Goal: Task Accomplishment & Management: Complete application form

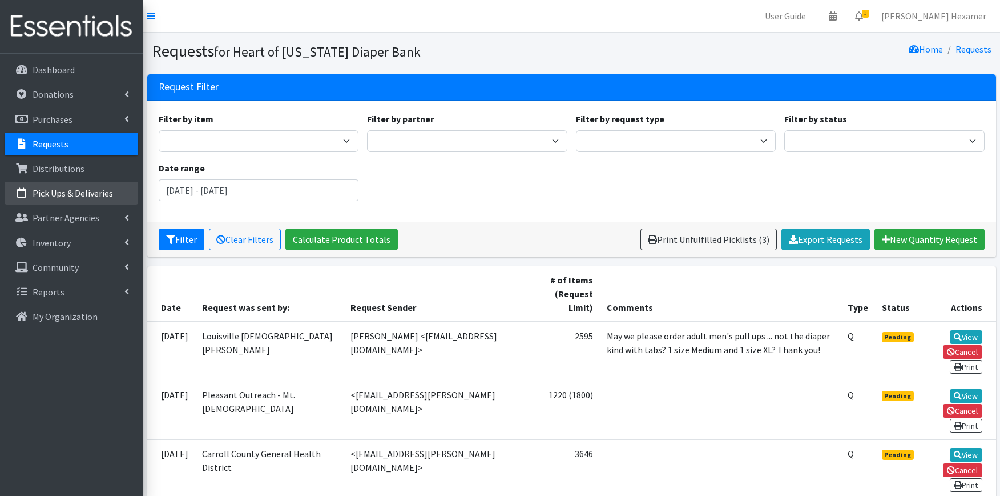
scroll to position [63, 0]
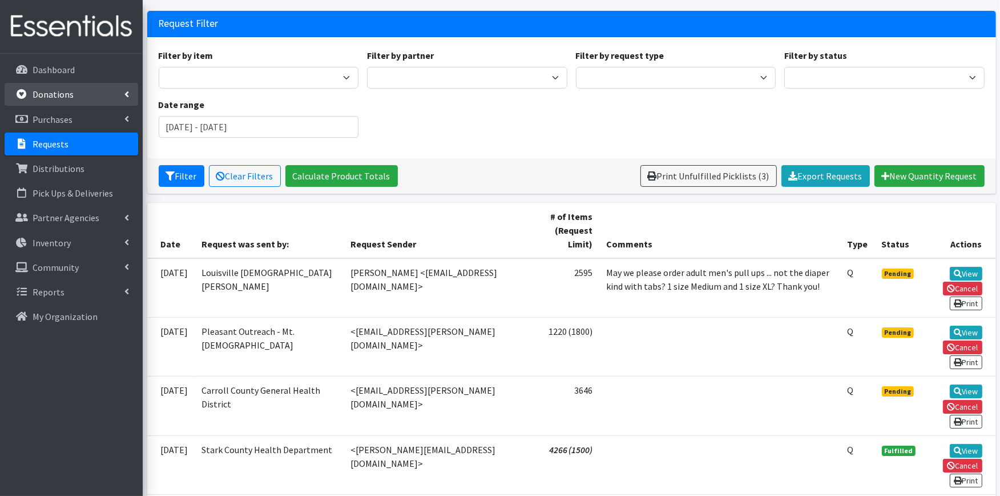
click at [43, 94] on p "Donations" at bounding box center [53, 94] width 41 height 11
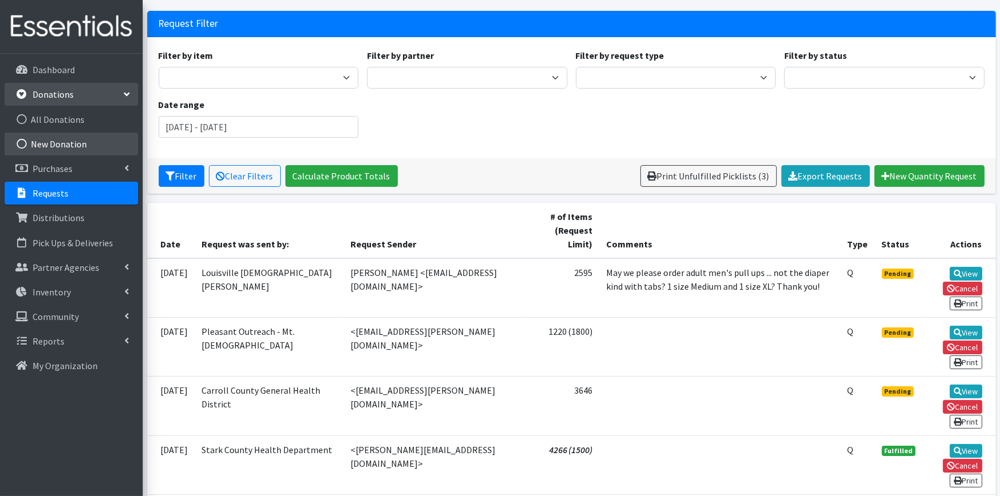
click at [72, 143] on link "New Donation" at bounding box center [72, 143] width 134 height 23
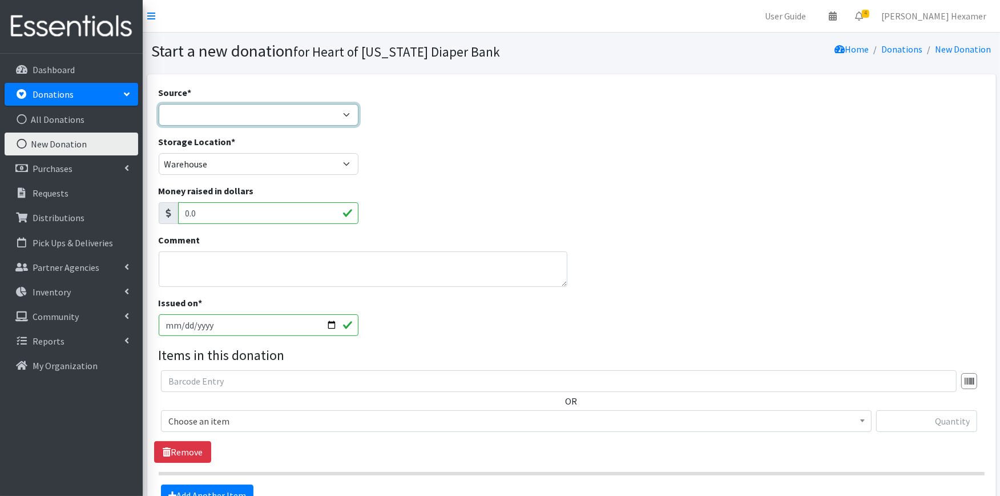
click at [295, 114] on select "Product Drive Manufacturer Donation Site Misc. Donation" at bounding box center [259, 115] width 200 height 22
select select "Donation Site"
click at [159, 104] on select "Product Drive Manufacturer Donation Site Misc. Donation" at bounding box center [259, 115] width 200 height 22
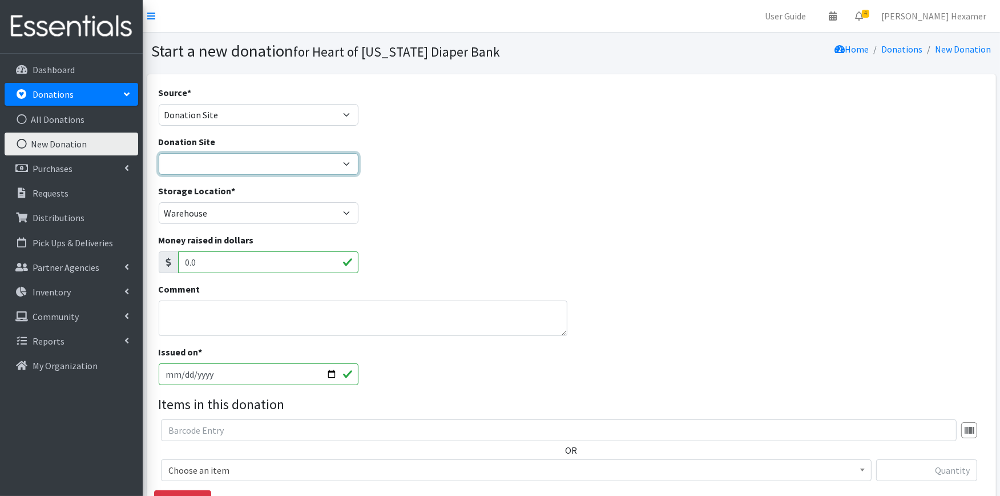
click at [277, 161] on select "2024 Partner Donations Akron Children's Health Center - North Canton Aultman HE…" at bounding box center [259, 164] width 200 height 22
select select "954"
click at [159, 153] on select "2024 Partner Donations Akron Children's Health Center - North Canton Aultman HE…" at bounding box center [259, 164] width 200 height 22
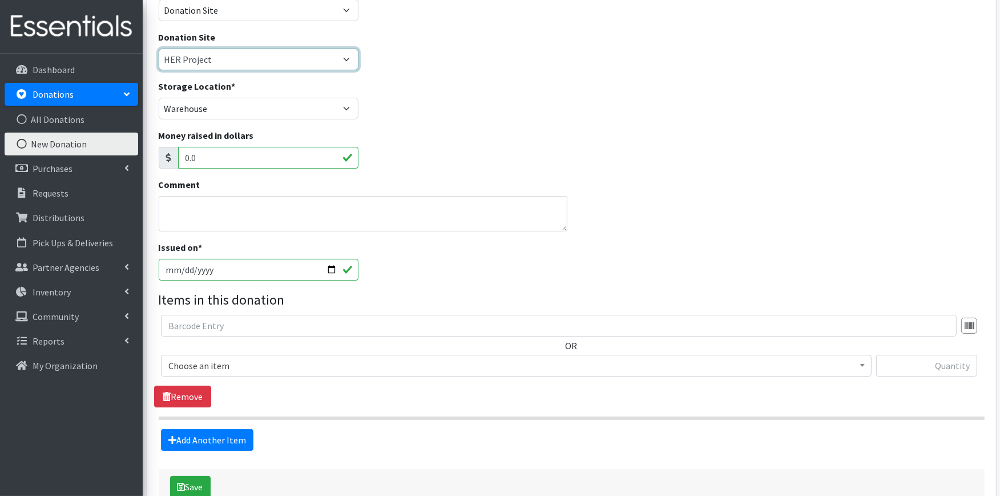
scroll to position [175, 0]
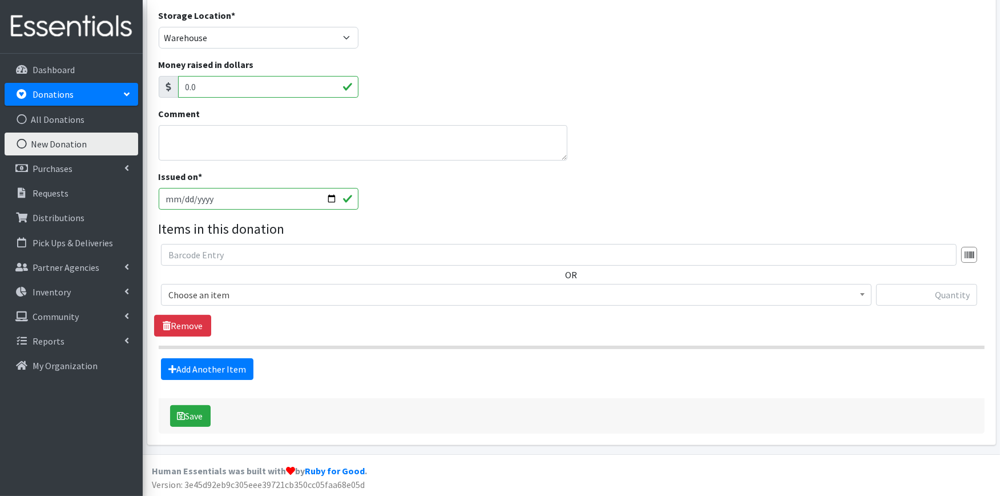
click at [220, 296] on span "Choose an item" at bounding box center [516, 295] width 696 height 16
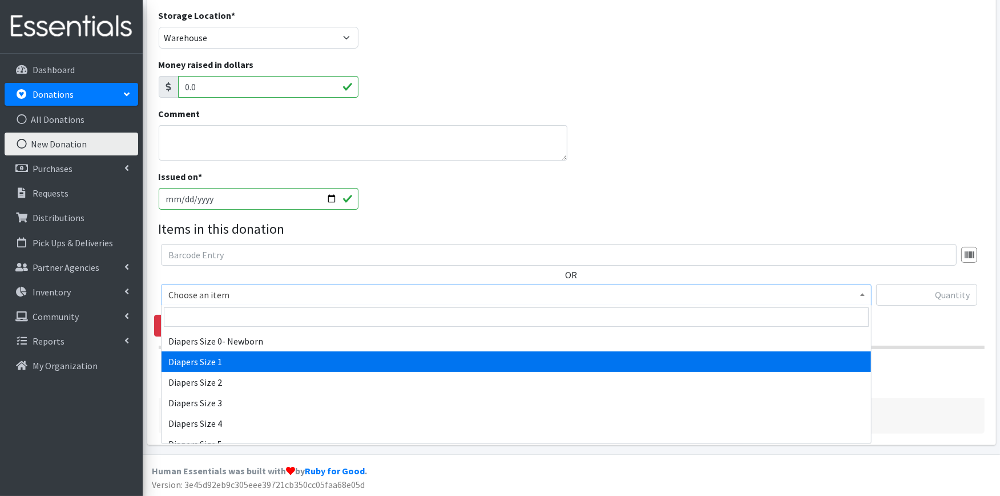
scroll to position [529, 0]
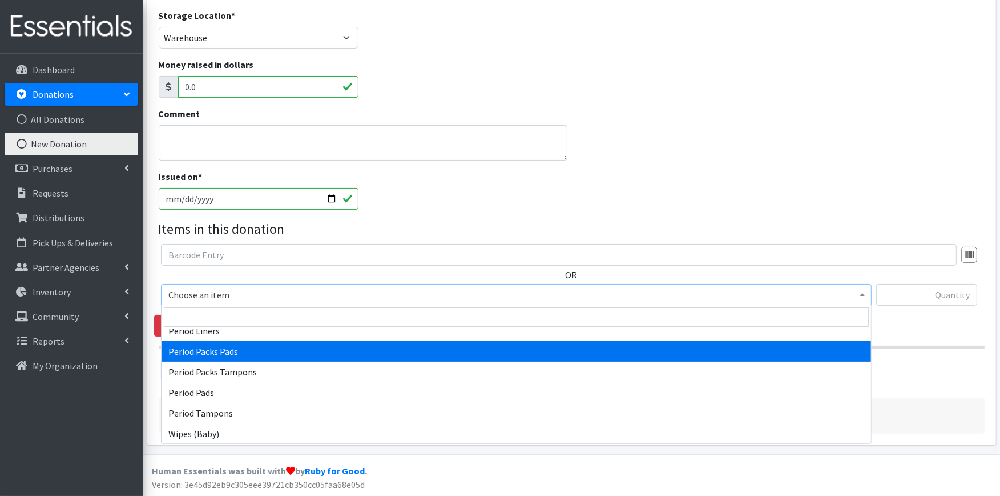
select select "11444"
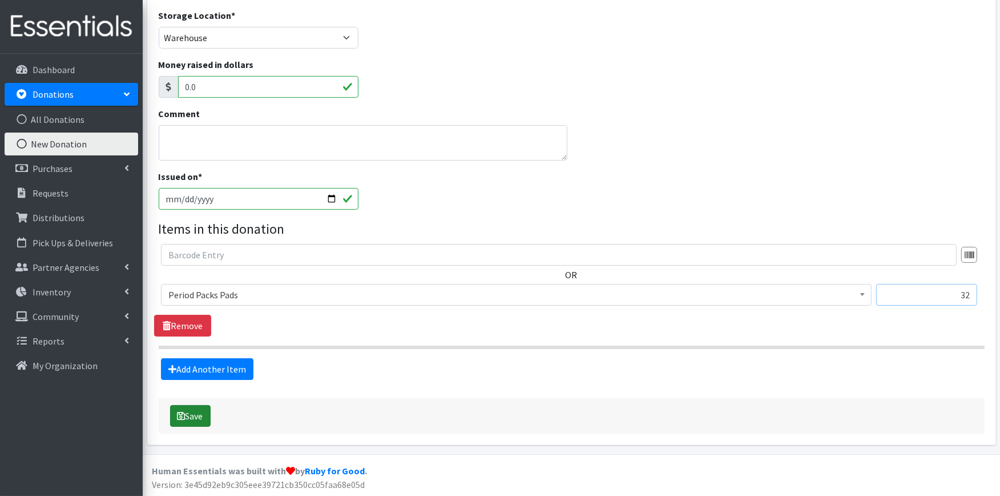
type input "32"
click at [204, 413] on button "Save" at bounding box center [190, 416] width 41 height 22
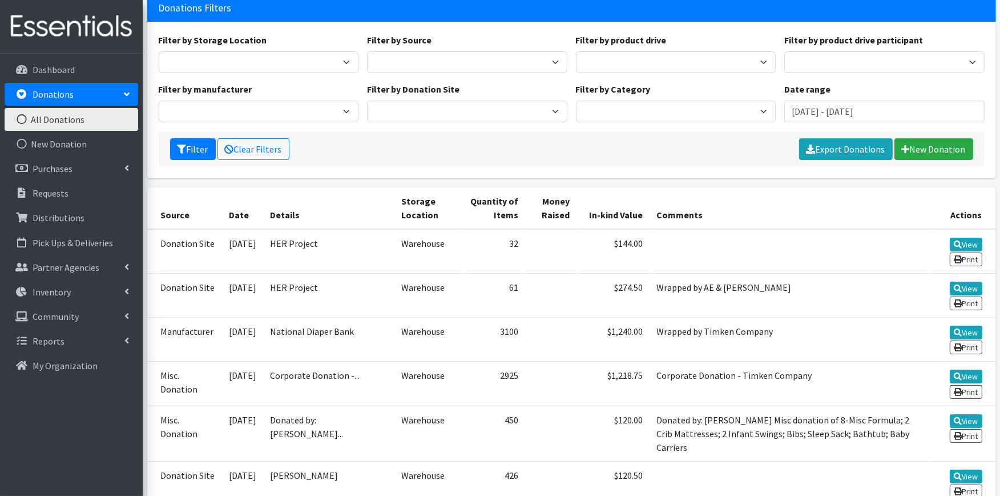
scroll to position [127, 0]
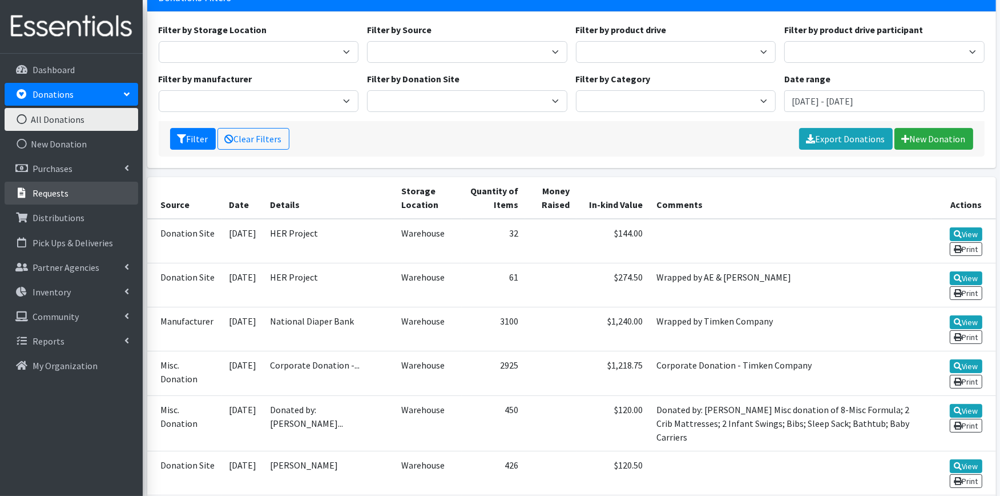
click at [70, 195] on link "Requests" at bounding box center [72, 193] width 134 height 23
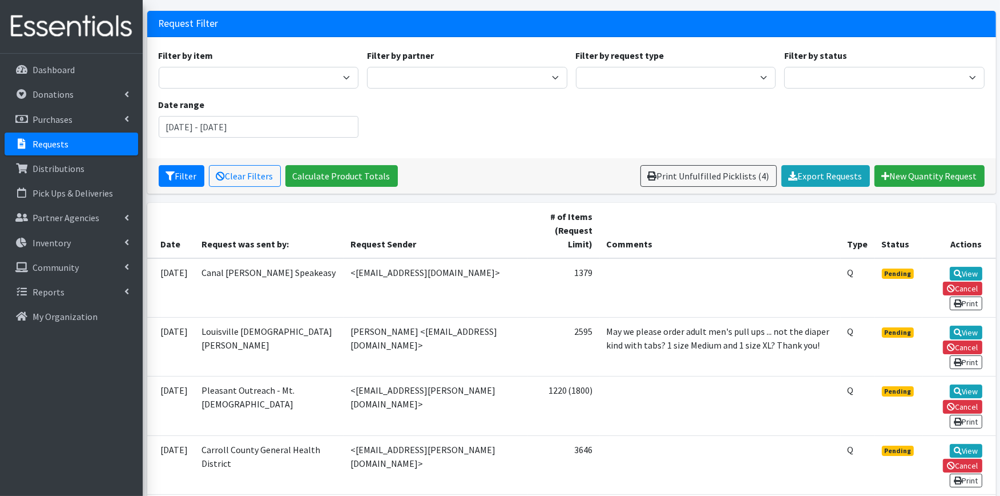
scroll to position [127, 0]
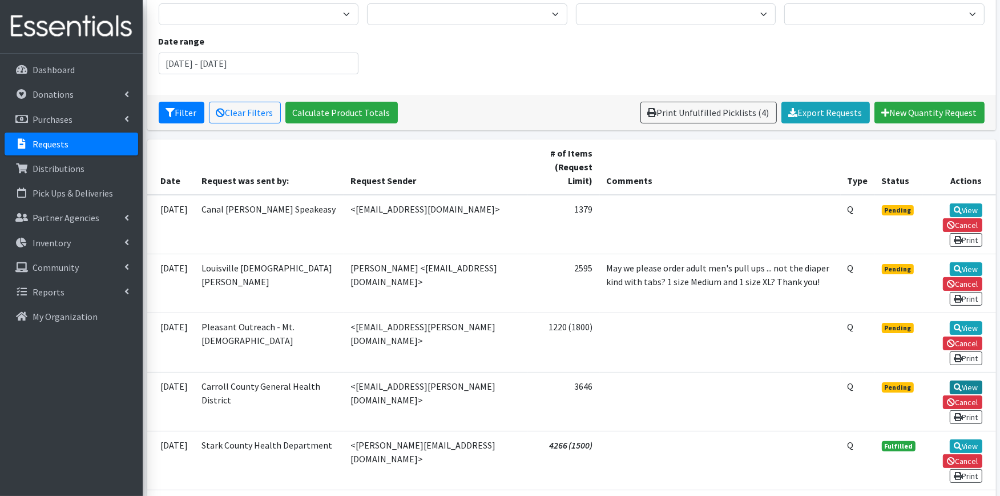
click at [966, 380] on link "View" at bounding box center [966, 387] width 33 height 14
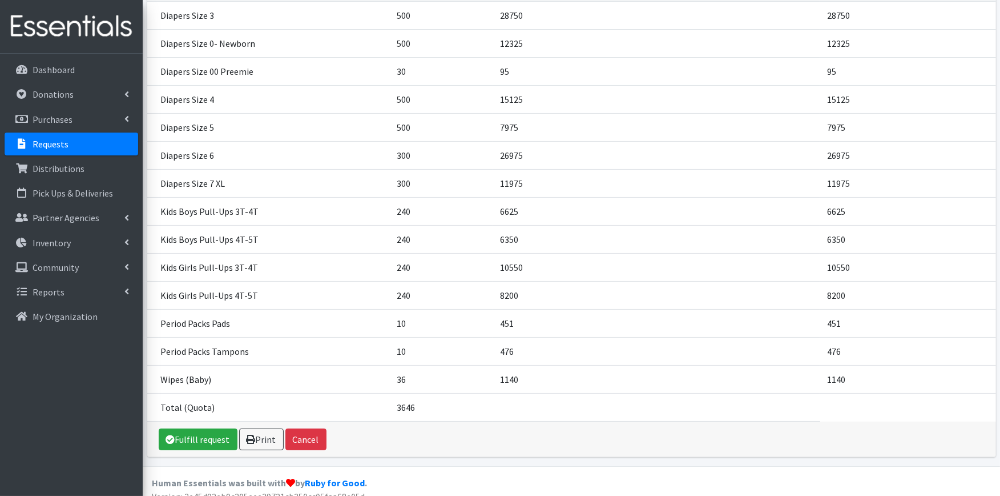
scroll to position [206, 0]
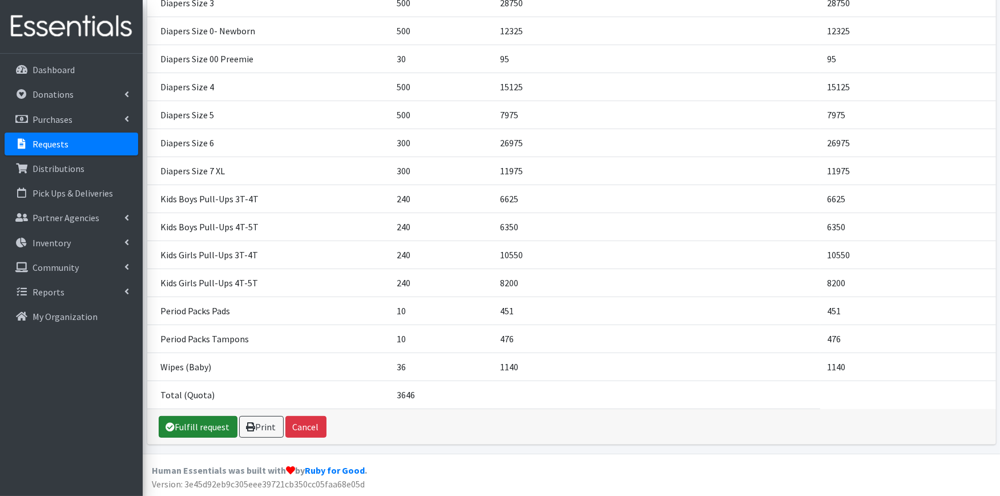
click at [185, 428] on link "Fulfill request" at bounding box center [198, 427] width 79 height 22
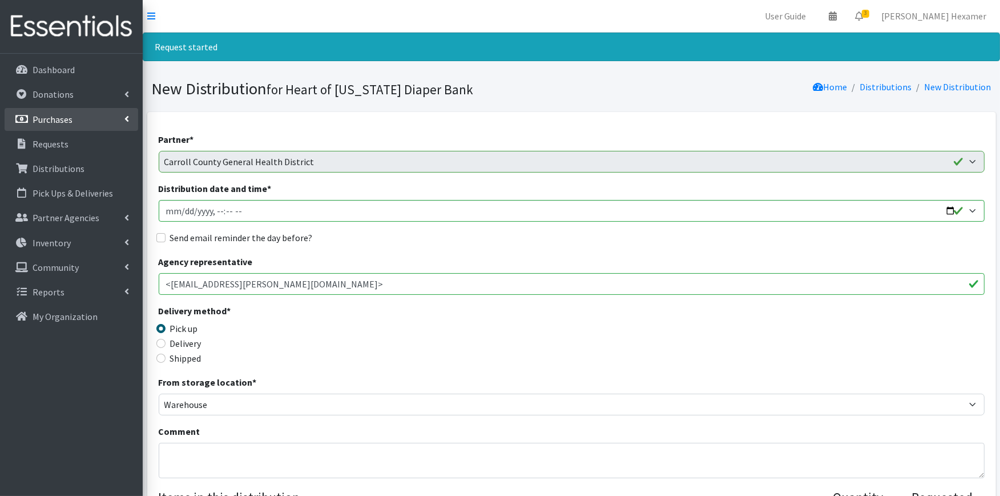
click at [54, 110] on link "Purchases" at bounding box center [72, 119] width 134 height 23
click at [52, 195] on p "Requests" at bounding box center [51, 192] width 36 height 11
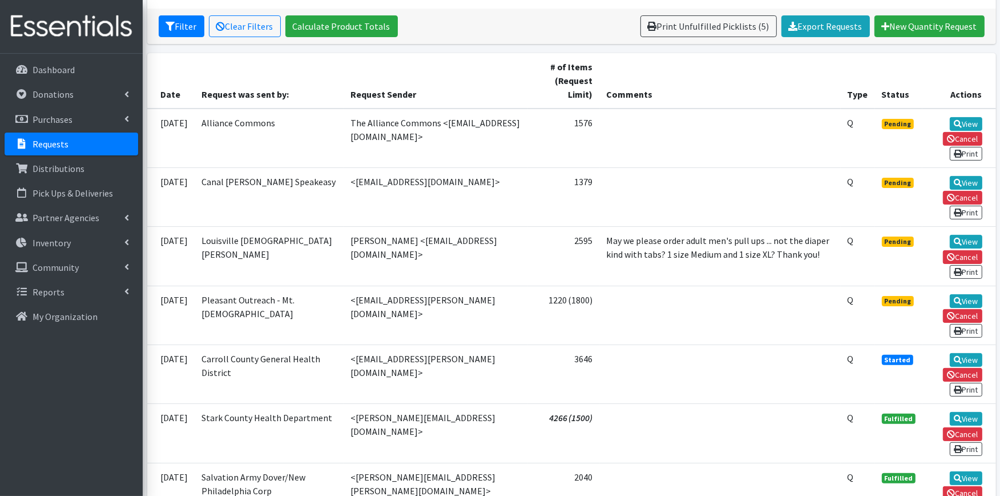
scroll to position [254, 0]
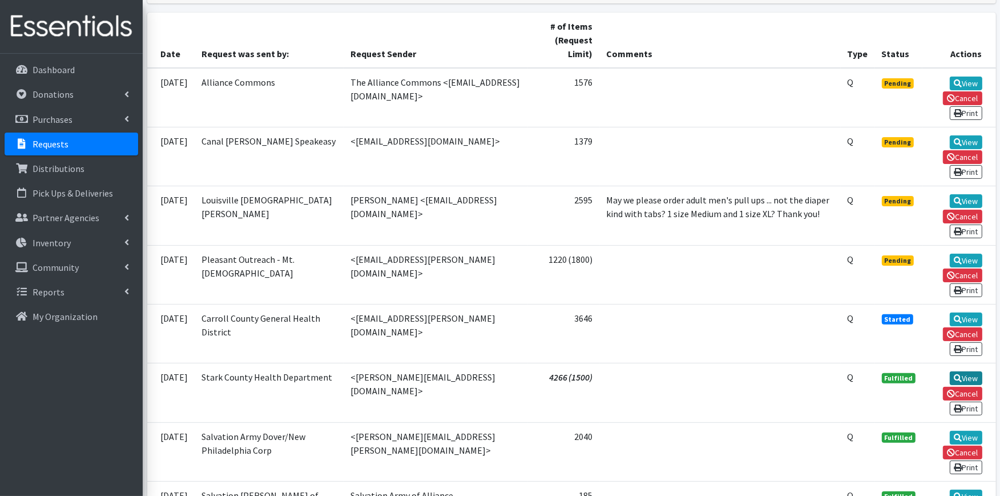
click at [962, 371] on link "View" at bounding box center [966, 378] width 33 height 14
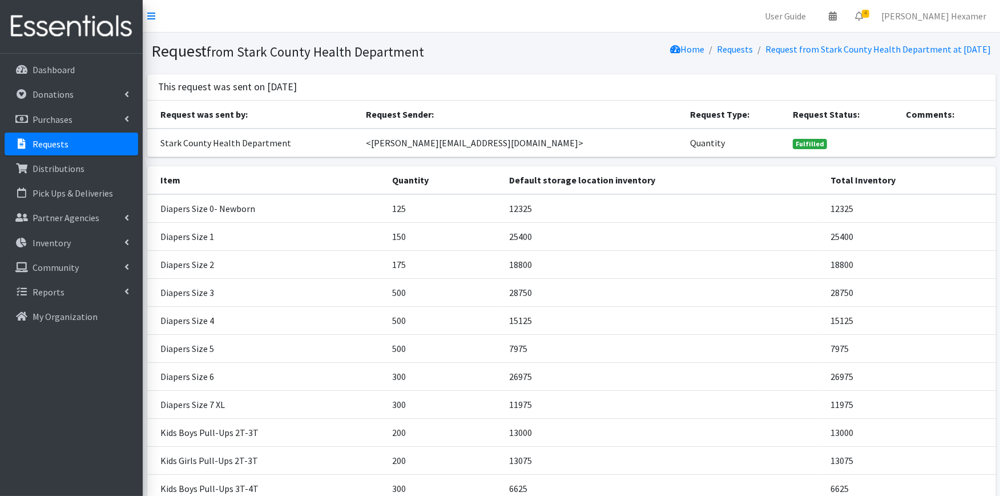
scroll to position [345, 0]
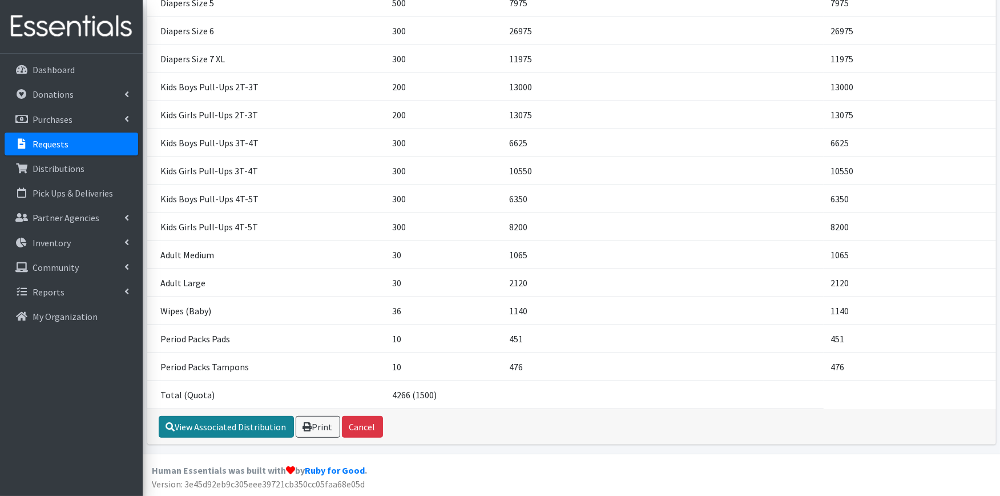
click at [193, 425] on link "View Associated Distribution" at bounding box center [226, 427] width 135 height 22
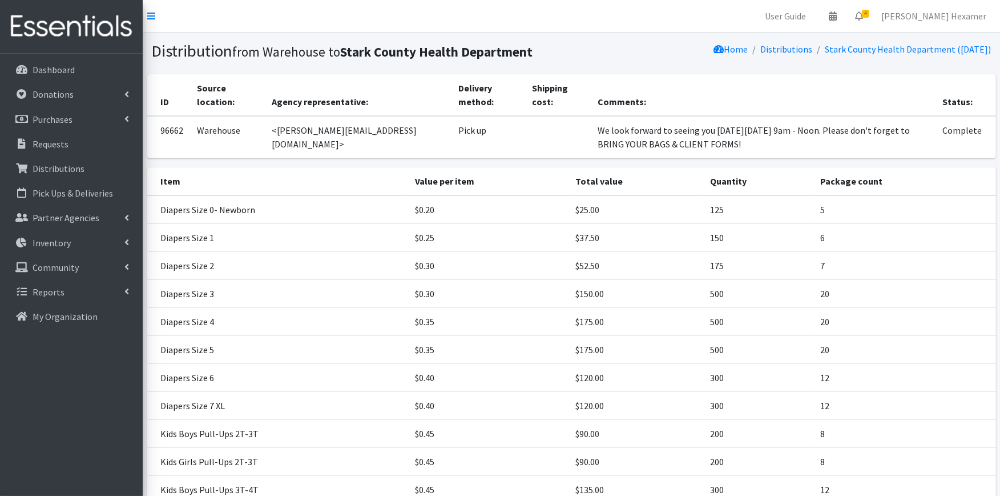
click at [682, 148] on td "We look forward to seeing you on Tuesday, September 23 from 9am - Noon. Please …" at bounding box center [763, 137] width 345 height 42
drag, startPoint x: 564, startPoint y: 140, endPoint x: 521, endPoint y: 128, distance: 45.0
click at [591, 128] on td "We look forward to seeing you [DATE][DATE] 9am - Noon. Please don't forget to B…" at bounding box center [763, 137] width 345 height 42
copy td "We look forward to seeing you [DATE][DATE] 9am - Noon. Please don't forget to B…"
click at [46, 142] on p "Requests" at bounding box center [51, 143] width 36 height 11
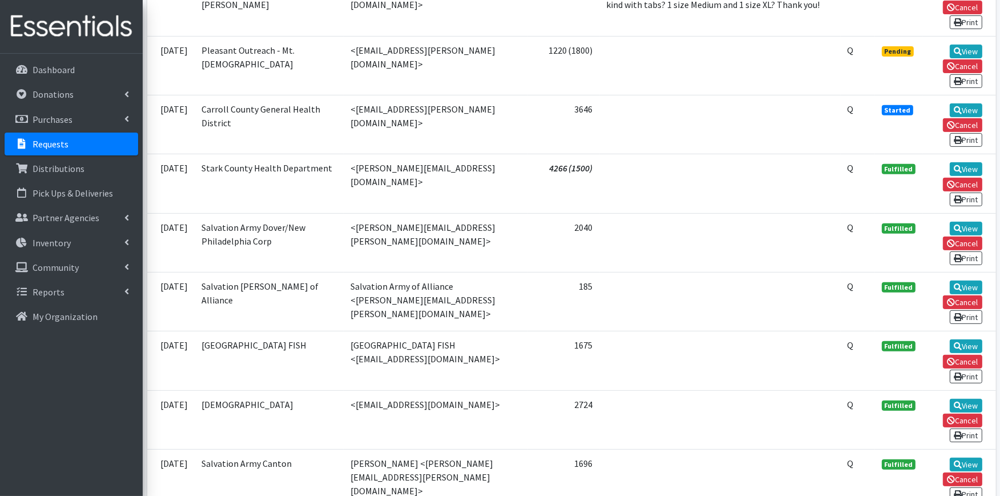
scroll to position [507, 0]
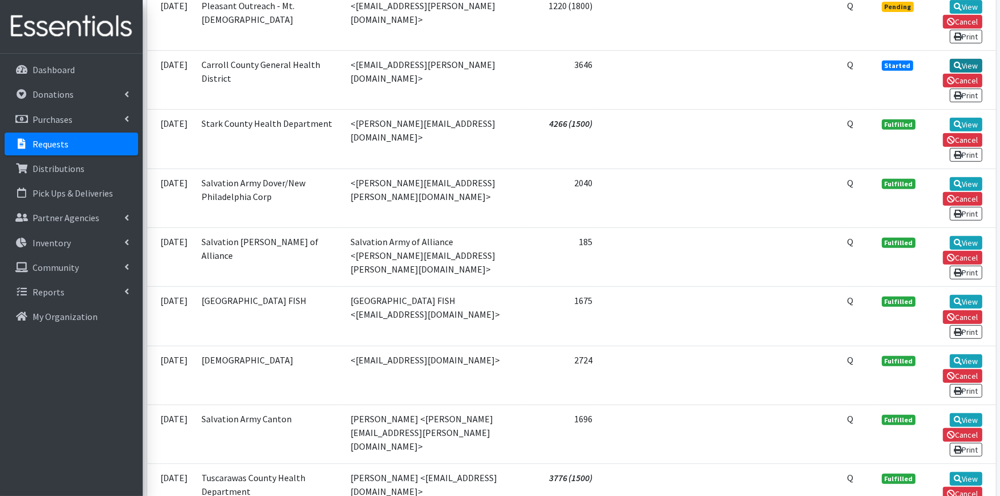
click at [966, 59] on link "View" at bounding box center [966, 66] width 33 height 14
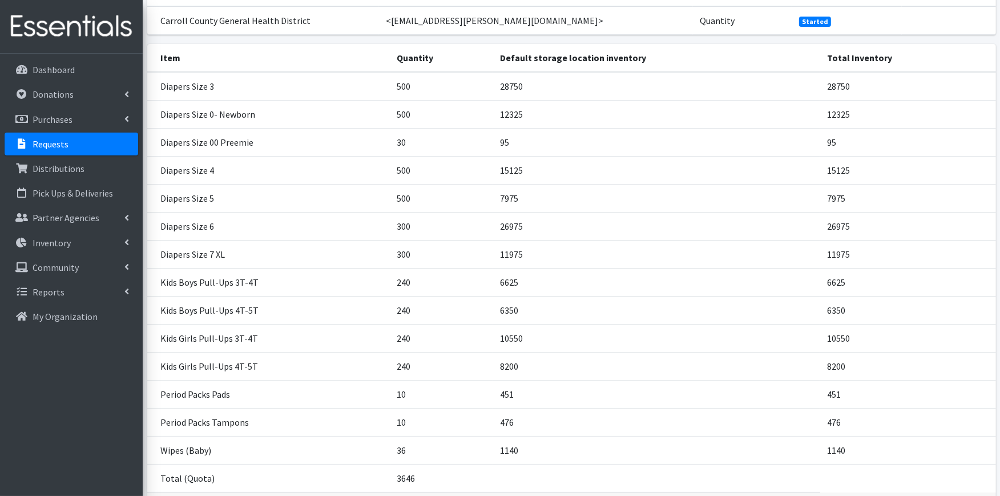
scroll to position [206, 0]
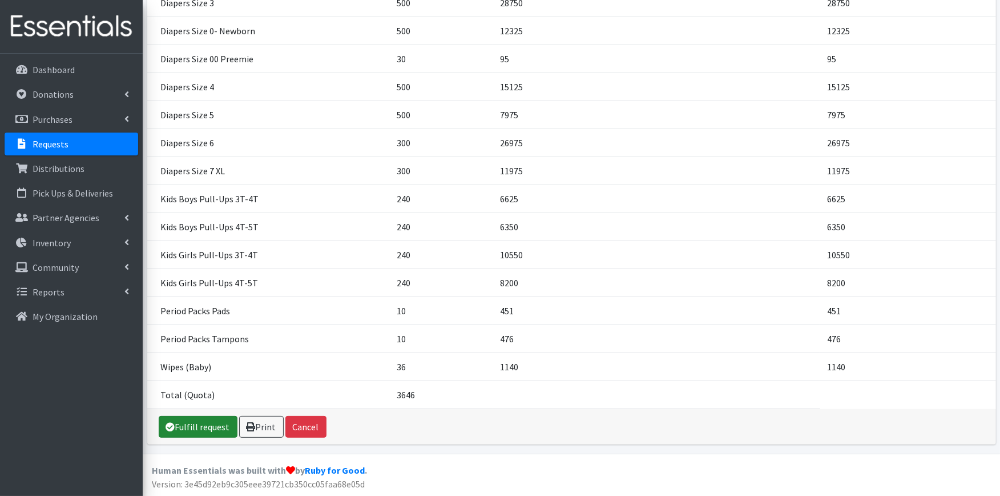
click at [185, 417] on link "Fulfill request" at bounding box center [198, 427] width 79 height 22
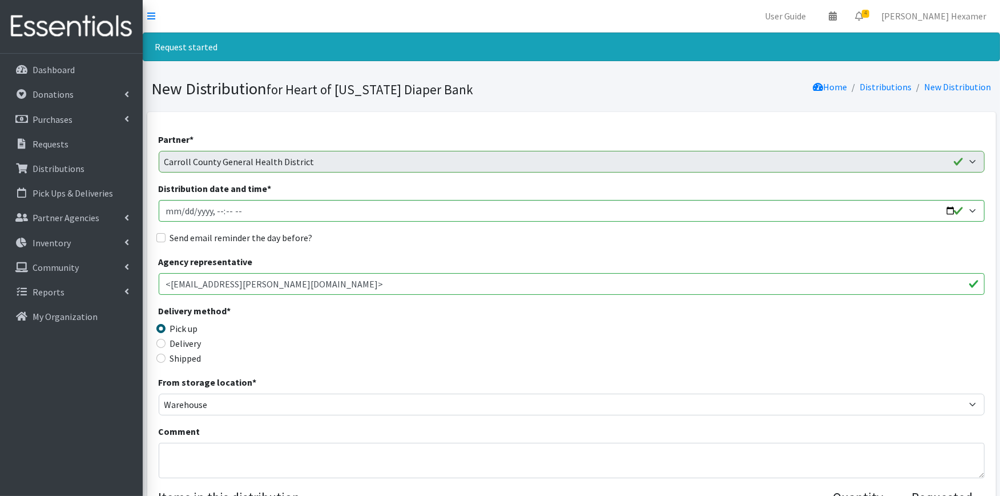
click at [186, 437] on label "Comment" at bounding box center [180, 431] width 42 height 14
click at [186, 443] on textarea "Comment" at bounding box center [572, 460] width 826 height 35
click at [184, 444] on textarea "Comment" at bounding box center [572, 460] width 826 height 35
paste textarea "We look forward to seeing you on Tuesday, September 23 from 9am - Noon. Please …"
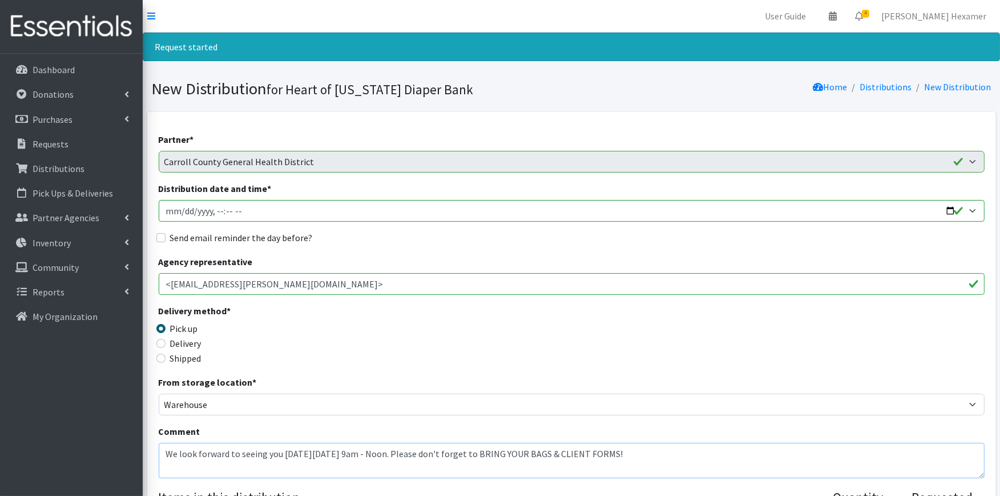
type textarea "We look forward to seeing you on Tuesday, September 23 from 9am - Noon. Please …"
click at [944, 210] on input "Distribution date and time *" at bounding box center [572, 211] width 826 height 22
click at [951, 207] on input "Distribution date and time *" at bounding box center [572, 211] width 826 height 22
type input "2025-09-23T09:00"
click at [488, 236] on div "Send email reminder the day before?" at bounding box center [572, 238] width 826 height 14
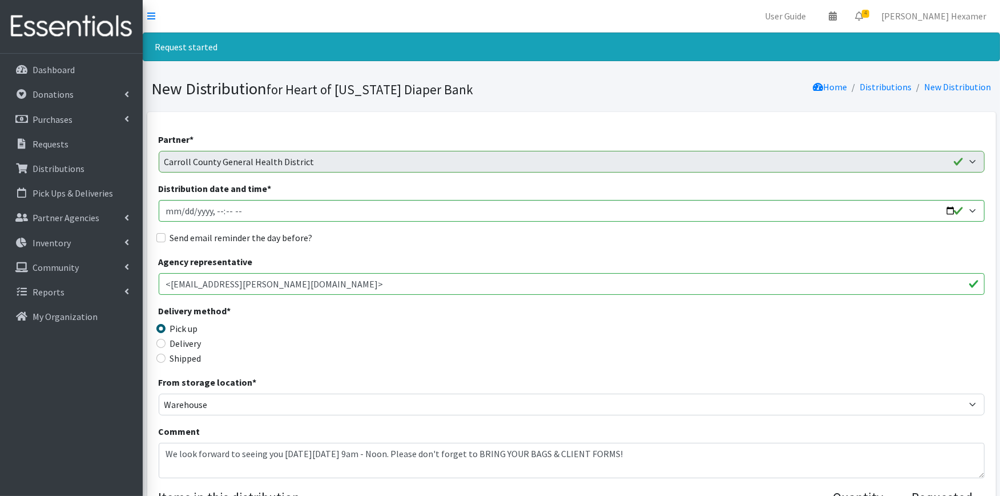
click at [248, 242] on label "Send email reminder the day before?" at bounding box center [241, 238] width 143 height 14
click at [166, 242] on input "Send email reminder the day before?" at bounding box center [160, 237] width 9 height 9
checkbox input "true"
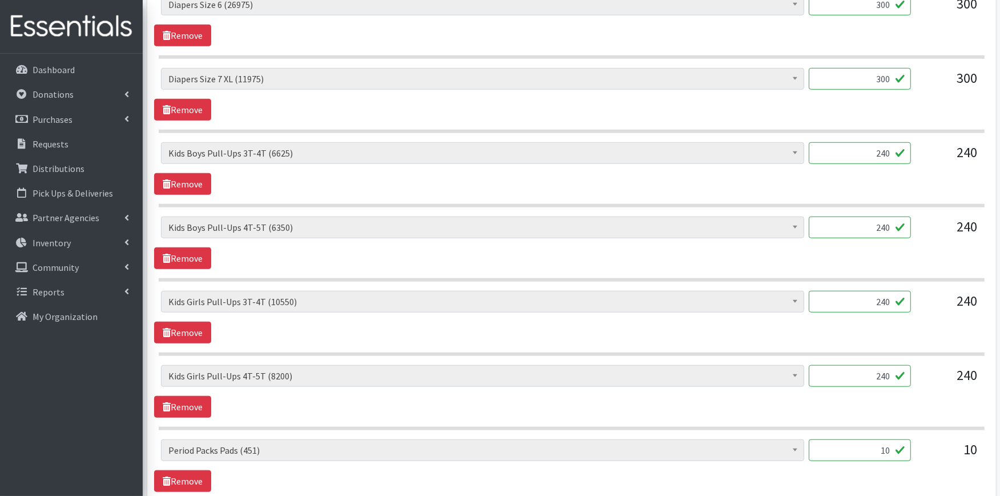
scroll to position [888, 0]
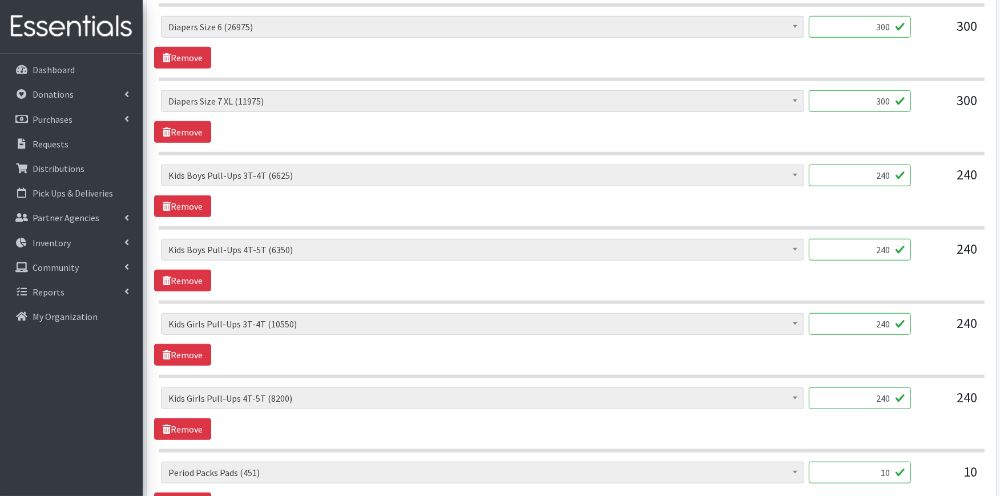
drag, startPoint x: 865, startPoint y: 178, endPoint x: 955, endPoint y: 177, distance: 90.2
click at [957, 179] on div "Adult XXX Large (0) Adult Large (2120) Adult XX Large (450) Adult Medium (1065)…" at bounding box center [571, 179] width 821 height 31
type input "250"
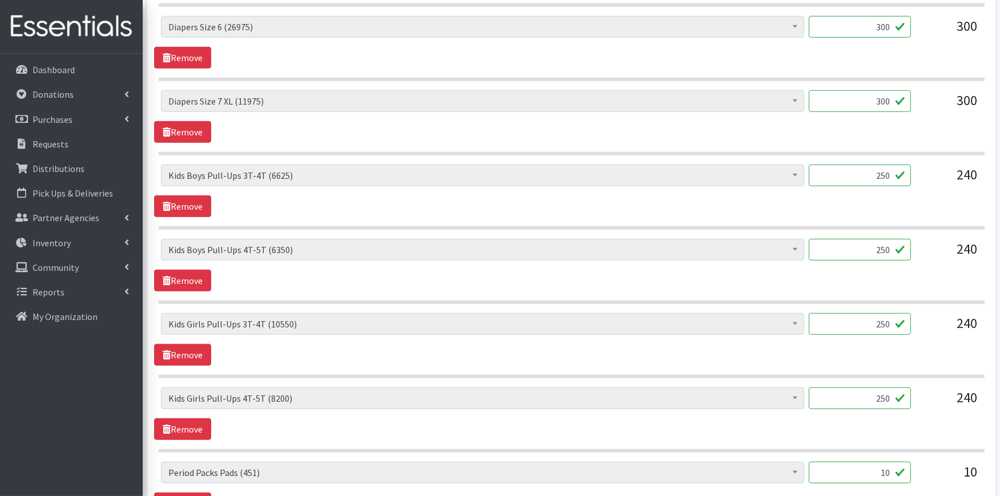
type input "250"
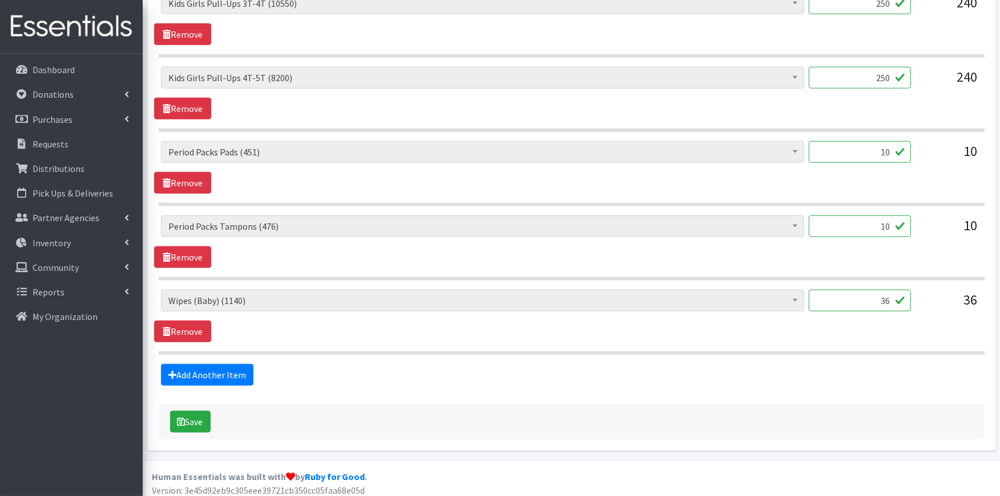
scroll to position [1217, 0]
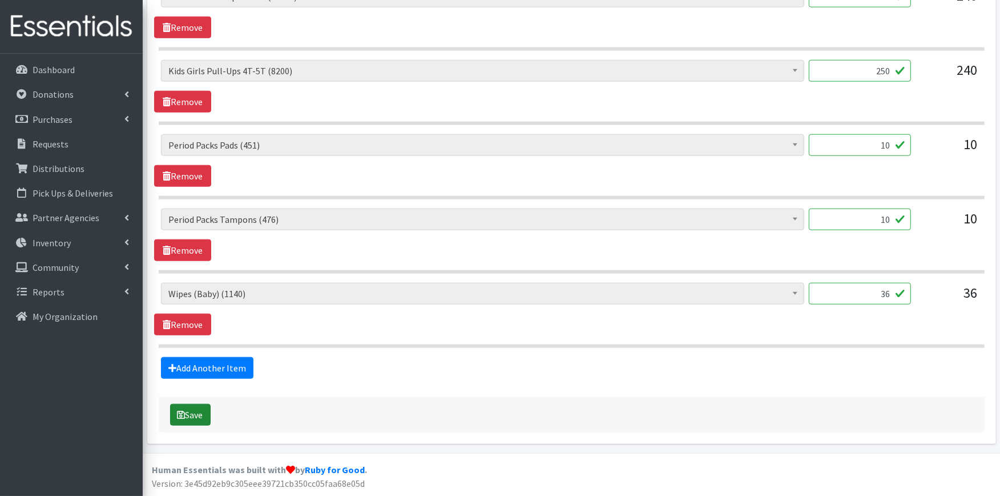
click at [200, 417] on button "Save" at bounding box center [190, 415] width 41 height 22
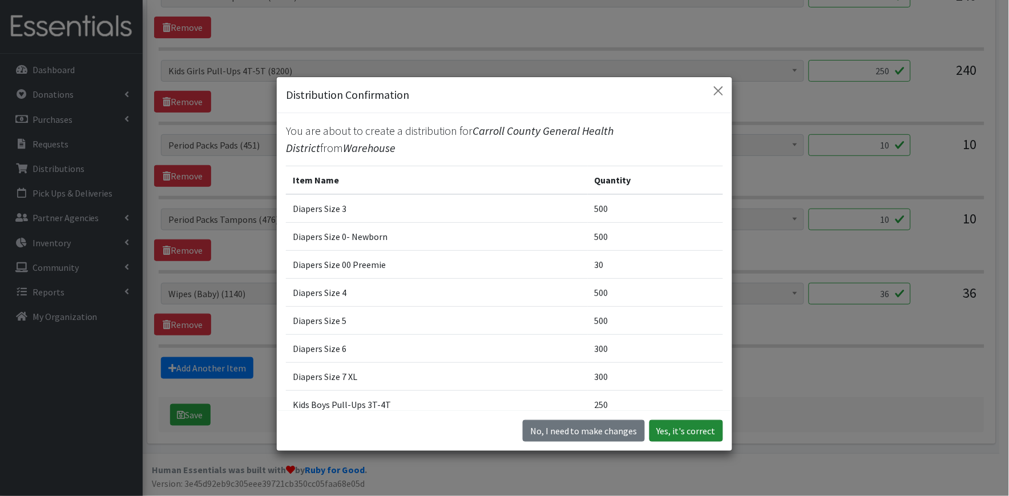
click at [671, 424] on button "Yes, it's correct" at bounding box center [687, 431] width 74 height 22
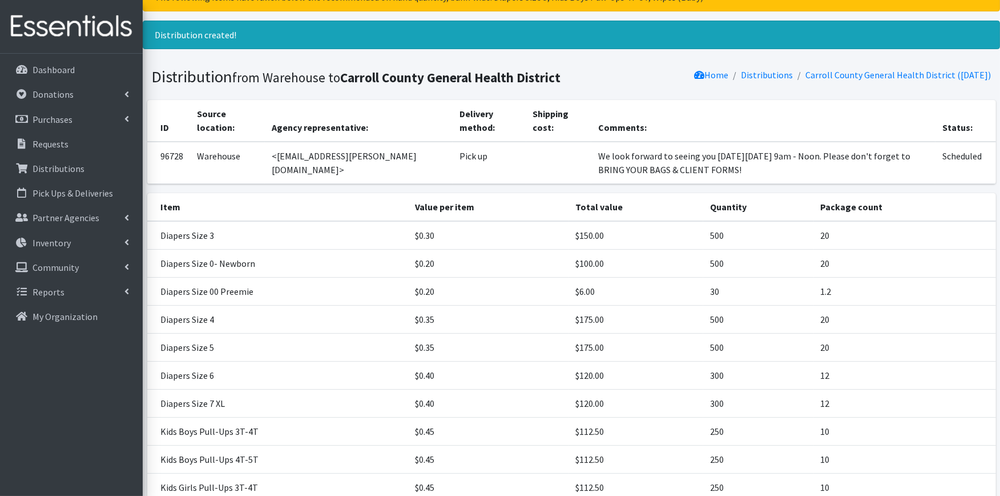
scroll to position [296, 0]
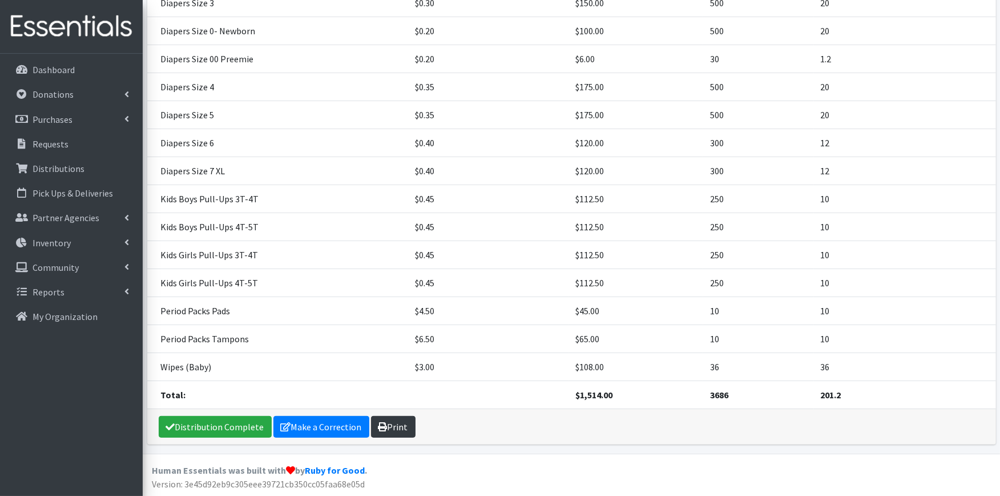
click at [402, 428] on link "Print" at bounding box center [393, 427] width 45 height 22
click at [210, 430] on link "Distribution Complete" at bounding box center [215, 427] width 113 height 22
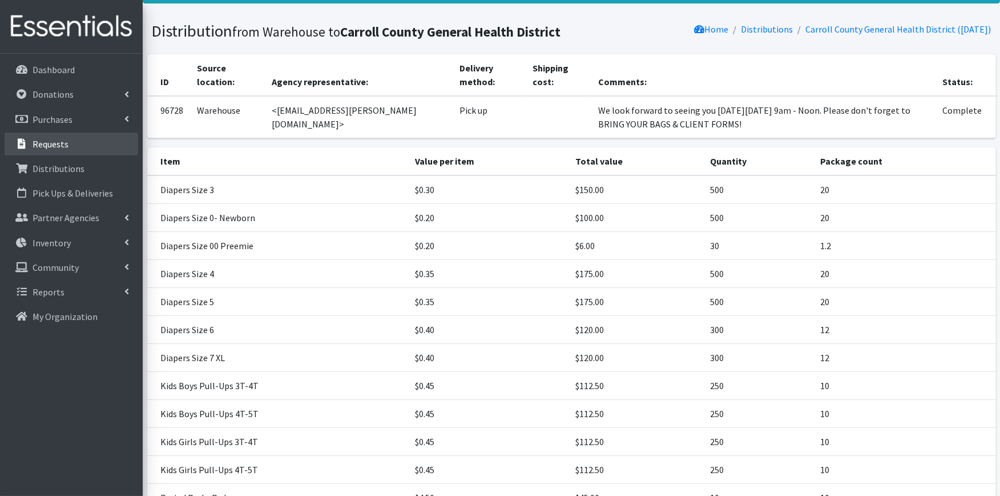
scroll to position [0, 0]
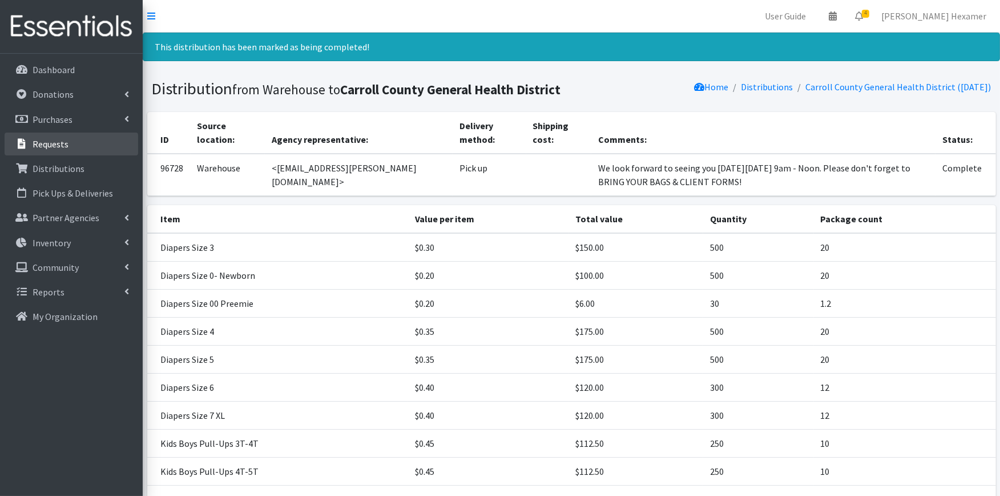
click at [63, 144] on p "Requests" at bounding box center [51, 143] width 36 height 11
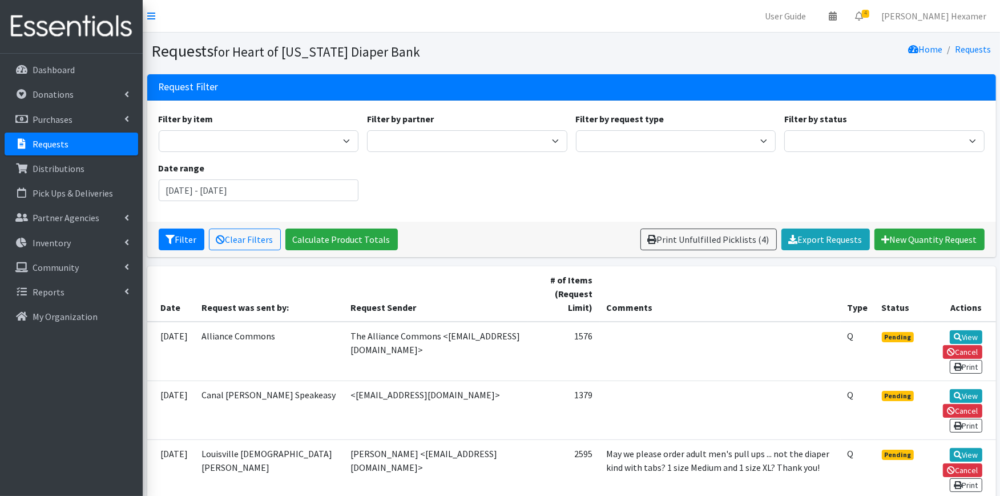
scroll to position [63, 0]
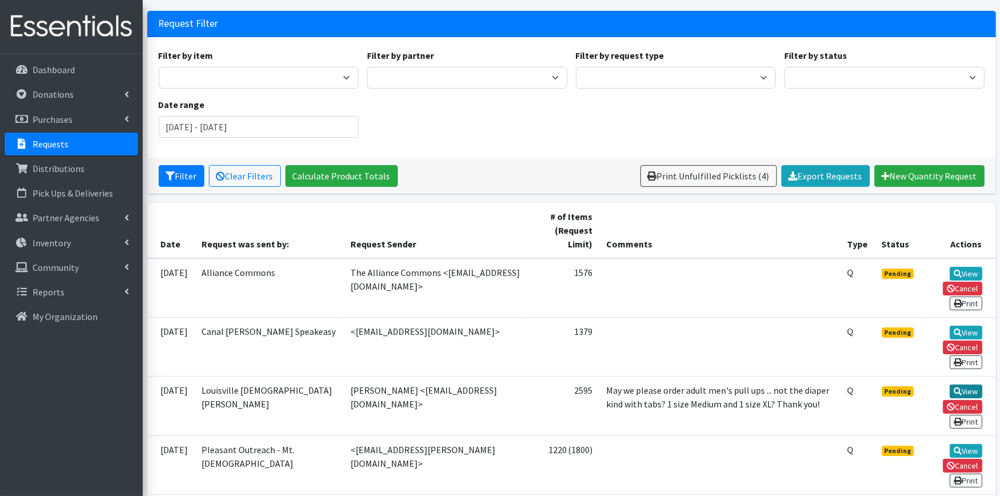
click at [967, 384] on link "View" at bounding box center [966, 391] width 33 height 14
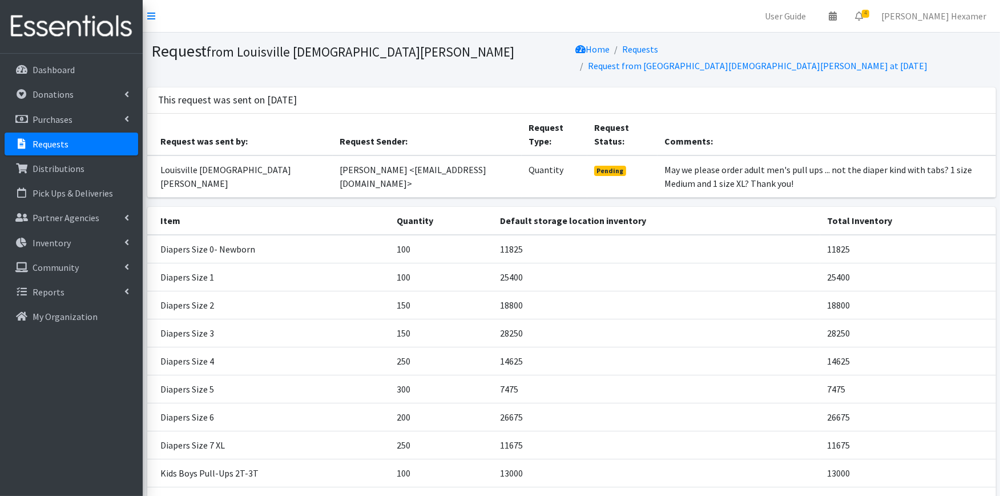
scroll to position [373, 0]
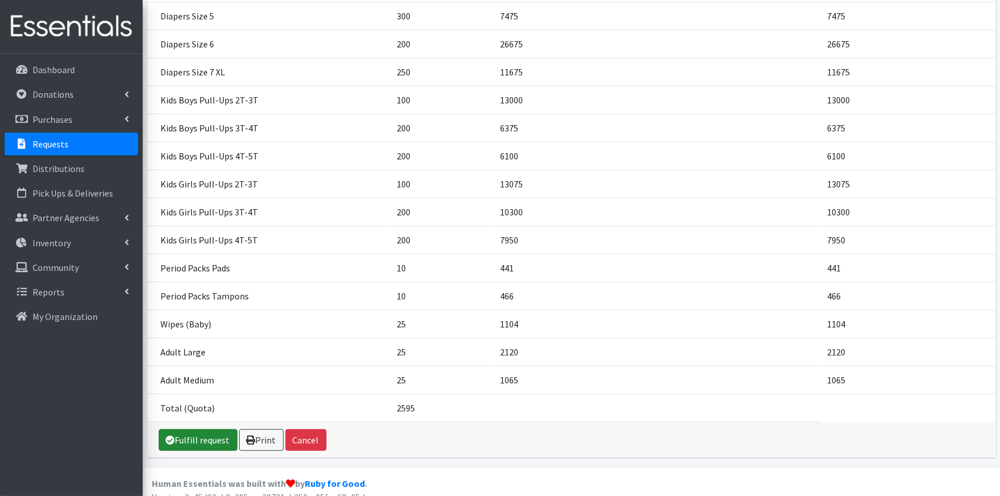
click at [186, 429] on link "Fulfill request" at bounding box center [198, 440] width 79 height 22
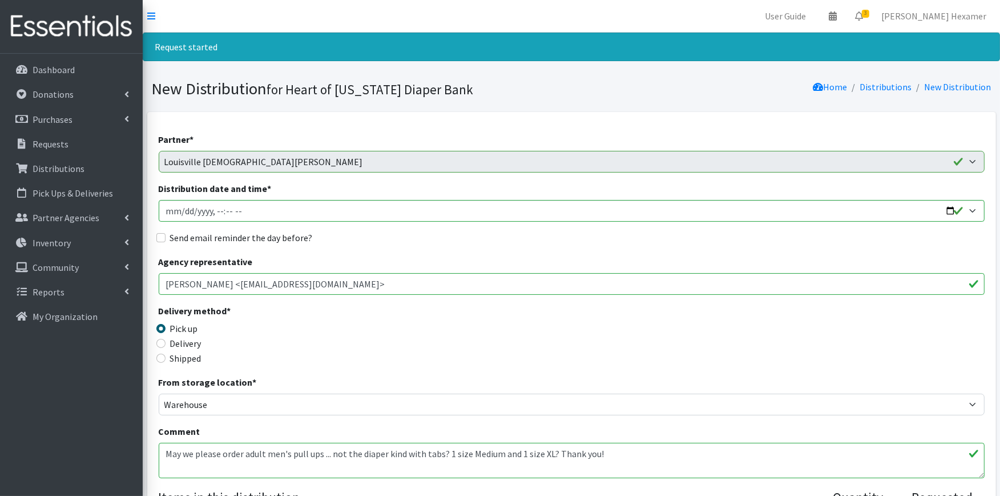
drag, startPoint x: 480, startPoint y: 466, endPoint x: 120, endPoint y: 413, distance: 364.2
click at [635, 463] on textarea "May we please order adult men's pull ups ... not the diaper kind with tabs? 1 s…" at bounding box center [572, 460] width 826 height 35
paste textarea "We look forward to seeing you [DATE][DATE] 9am - Noon. Please don't forget to B…"
type textarea "May we please order adult men's pull ups ... not the diaper kind with tabs? 1 s…"
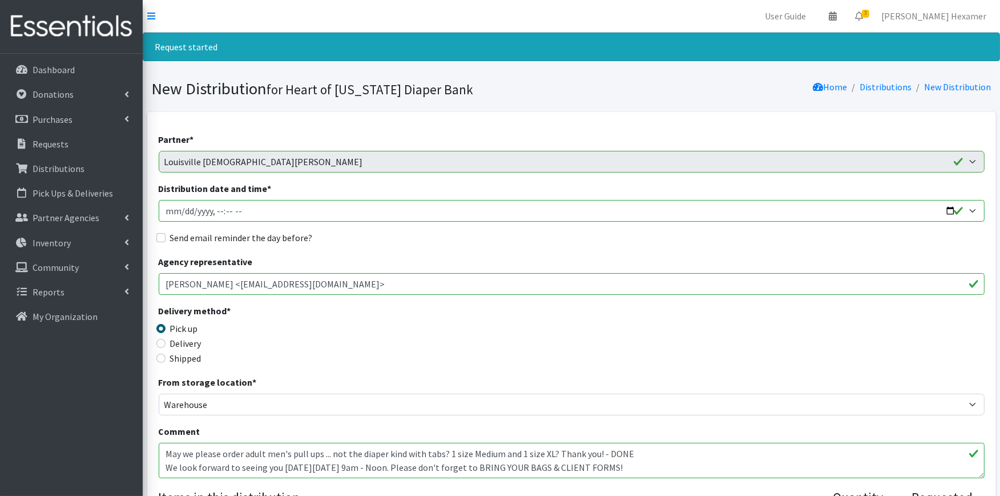
click at [946, 210] on input "Distribution date and time *" at bounding box center [572, 211] width 826 height 22
type input "2025-09-23T09:00"
click at [180, 235] on label "Send email reminder the day before?" at bounding box center [241, 238] width 143 height 14
click at [166, 235] on input "Send email reminder the day before?" at bounding box center [160, 237] width 9 height 9
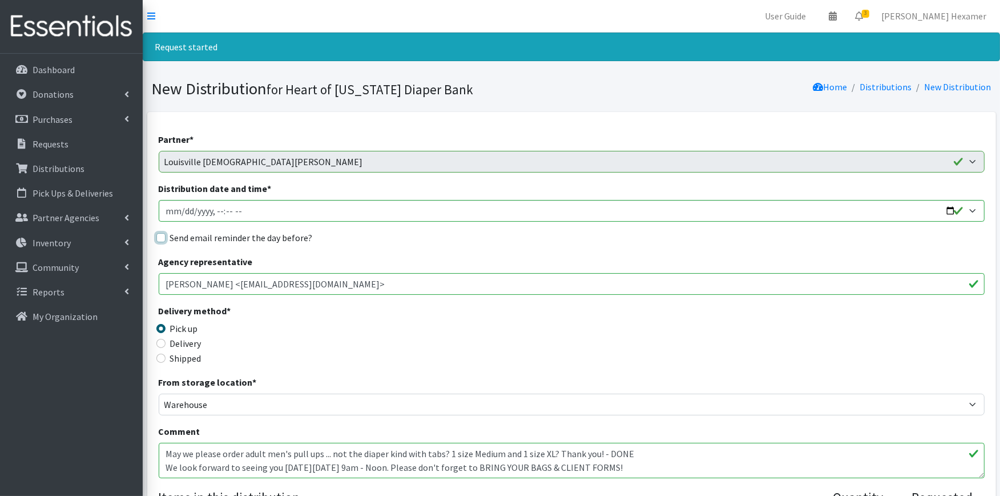
checkbox input "true"
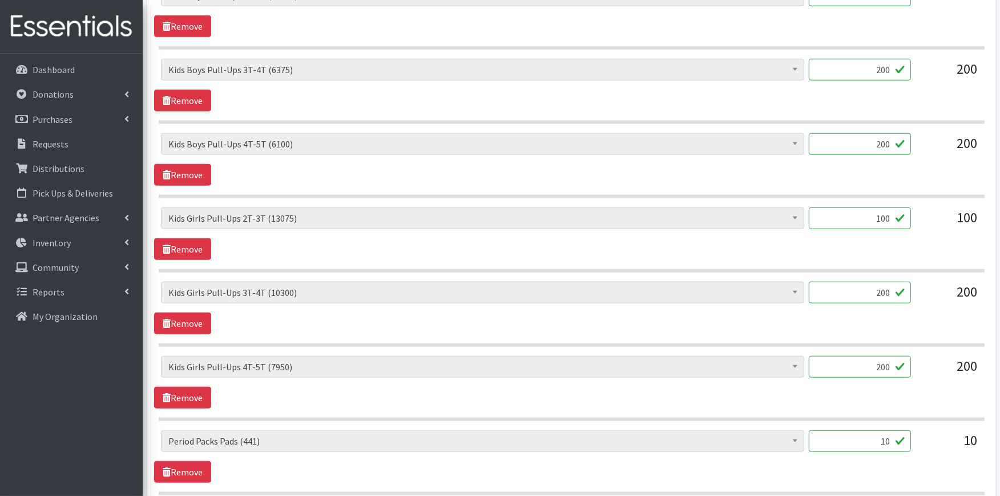
scroll to position [1588, 0]
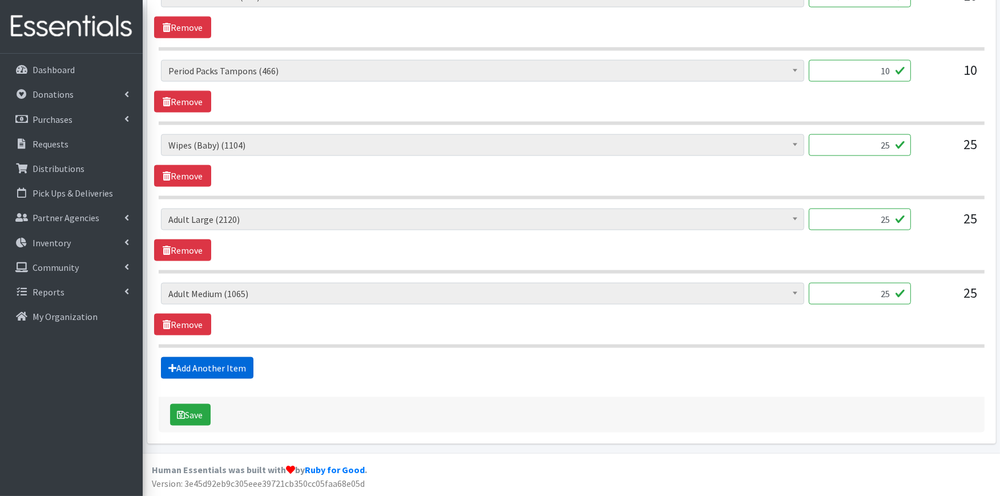
click at [187, 367] on link "Add Another Item" at bounding box center [207, 368] width 92 height 22
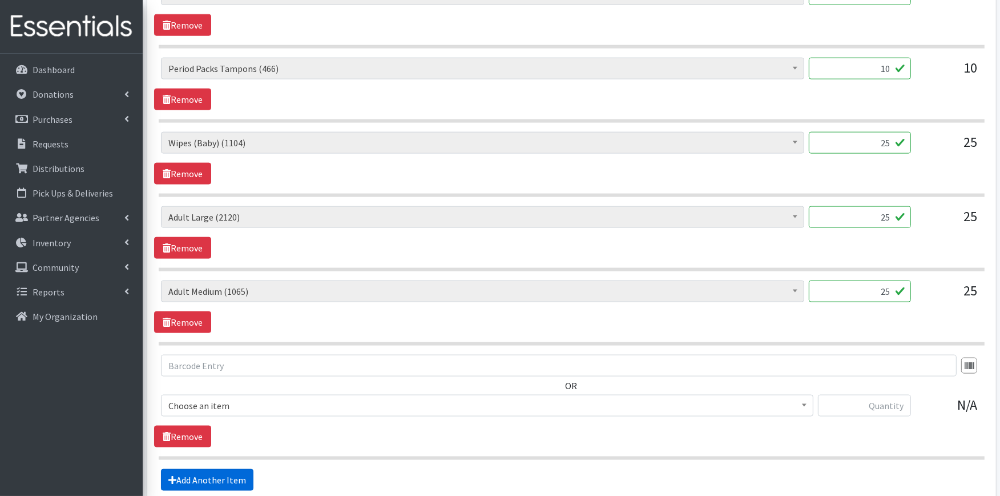
scroll to position [1703, 0]
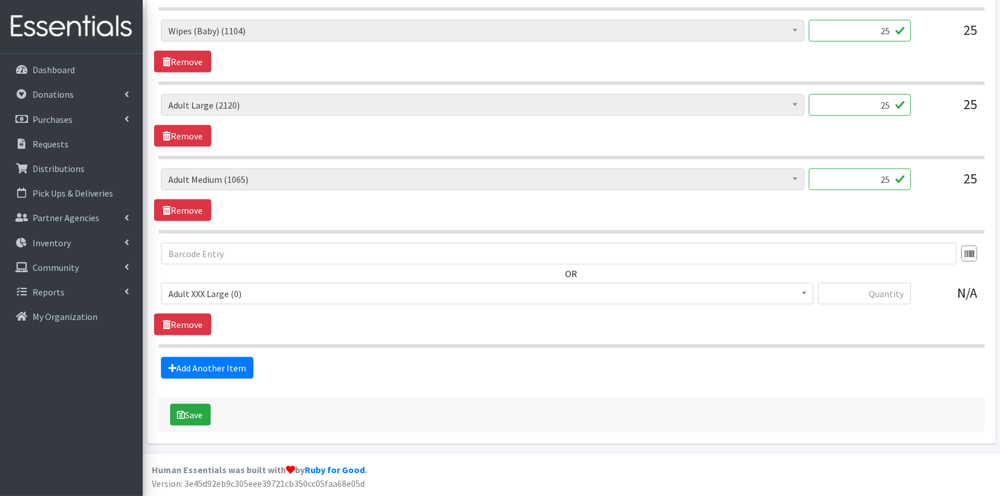
click at [878, 179] on input "25" at bounding box center [860, 179] width 102 height 22
click at [759, 100] on span "Adult Large (2120)" at bounding box center [482, 105] width 629 height 16
click at [214, 100] on span "Adult Large (2120)" at bounding box center [482, 105] width 629 height 16
click at [794, 103] on b at bounding box center [795, 104] width 5 height 3
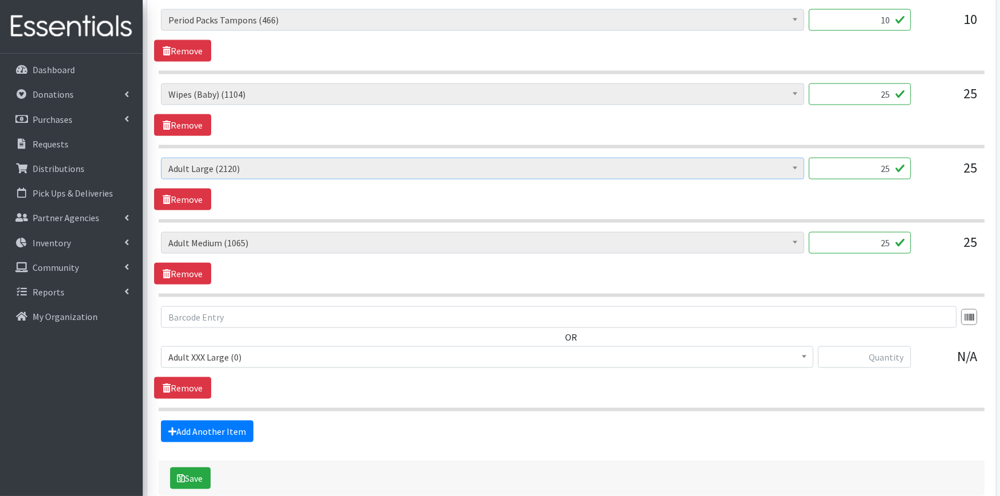
scroll to position [1640, 0]
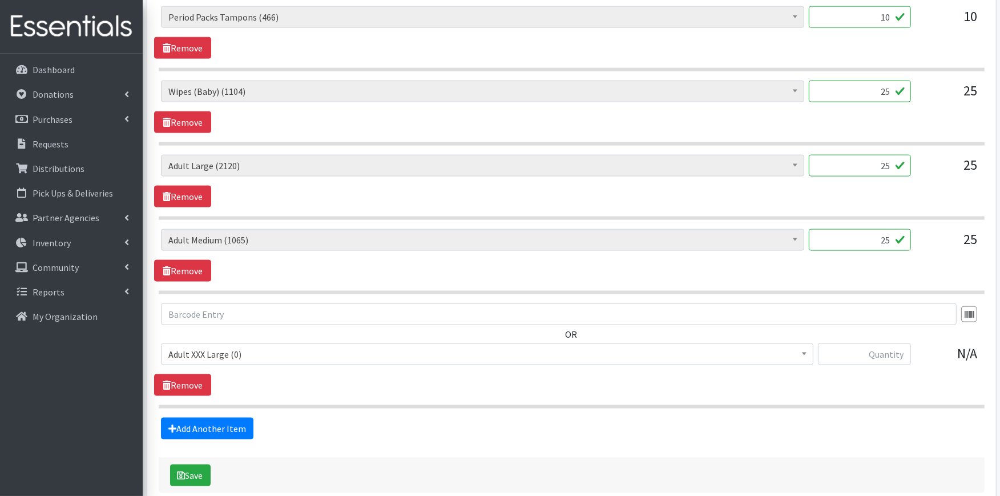
drag, startPoint x: 894, startPoint y: 238, endPoint x: 931, endPoint y: 236, distance: 37.1
click at [931, 236] on div "Adult XXX Large (0) Adult Large (2120) Adult XX Large (450) Adult Medium (1065)…" at bounding box center [571, 244] width 821 height 31
type input "15"
click at [215, 355] on span "Adult XXX Large (0)" at bounding box center [487, 354] width 638 height 16
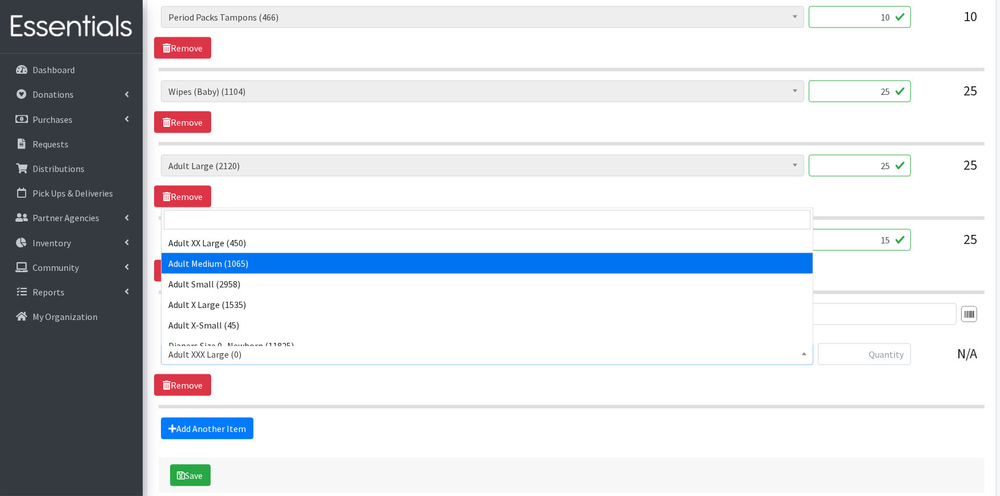
scroll to position [63, 0]
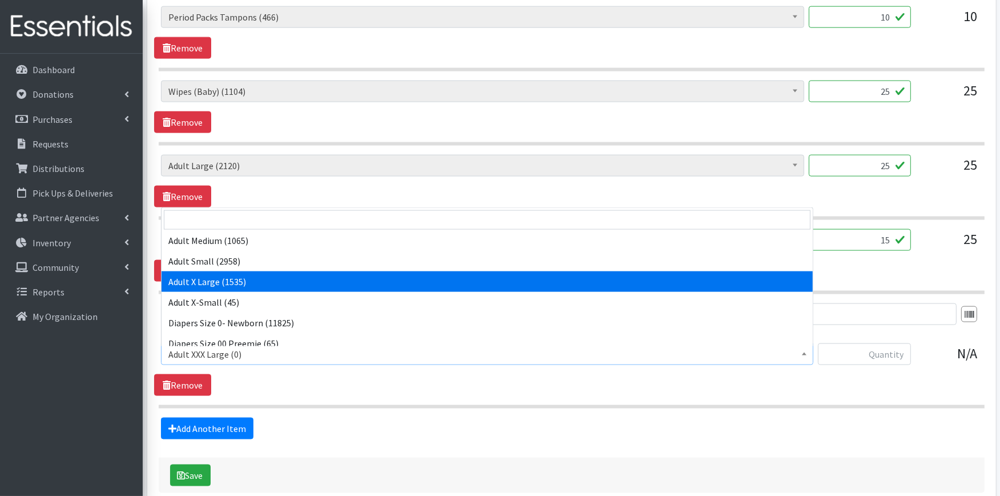
select select "4935"
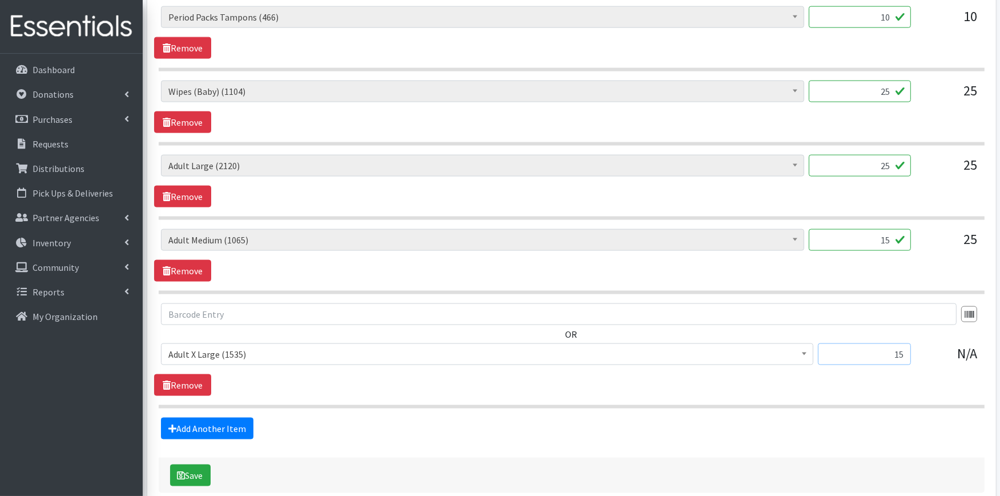
type input "15"
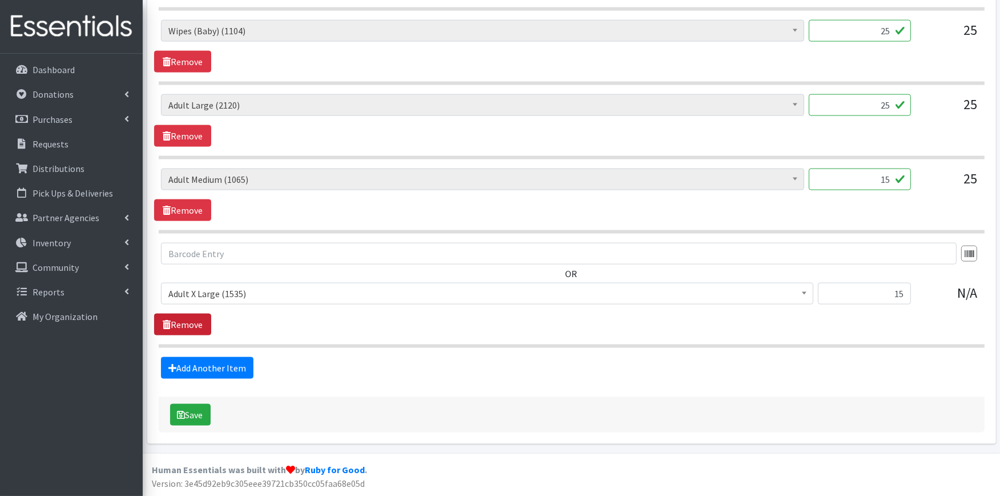
scroll to position [1703, 0]
drag, startPoint x: 871, startPoint y: 107, endPoint x: 917, endPoint y: 100, distance: 46.7
click at [917, 100] on div "Adult XXX Large (0) Adult Large (2120) Adult XX Large (450) Adult Medium (1065)…" at bounding box center [571, 109] width 821 height 31
type input "15"
click at [196, 416] on button "Save" at bounding box center [190, 415] width 41 height 22
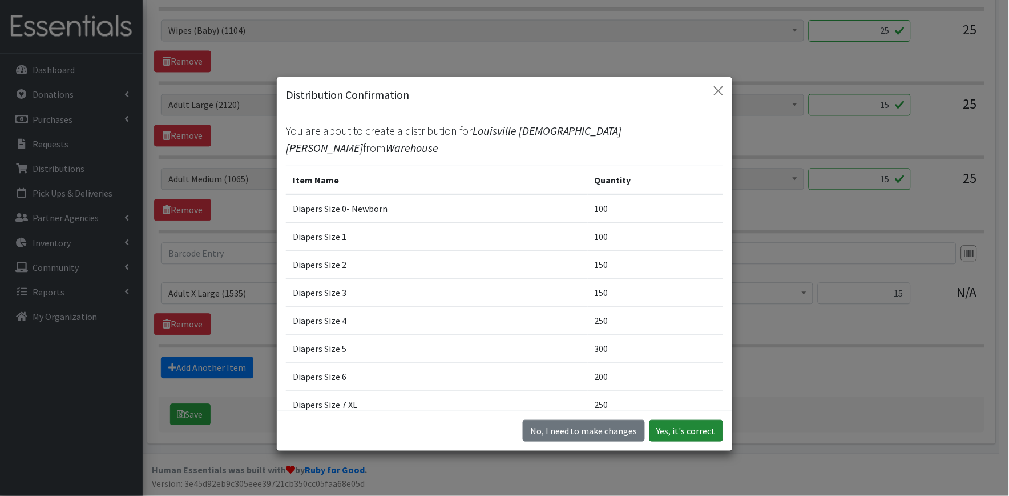
click at [660, 427] on button "Yes, it's correct" at bounding box center [687, 431] width 74 height 22
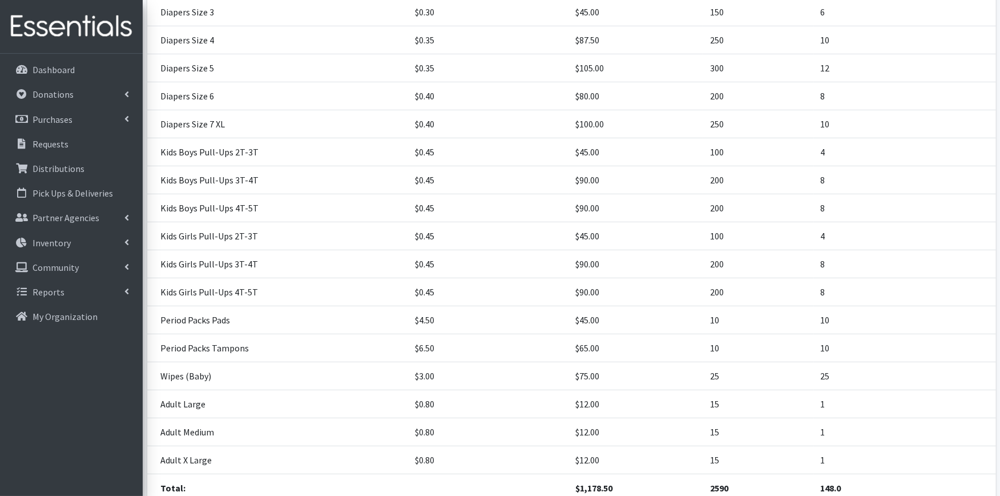
scroll to position [464, 0]
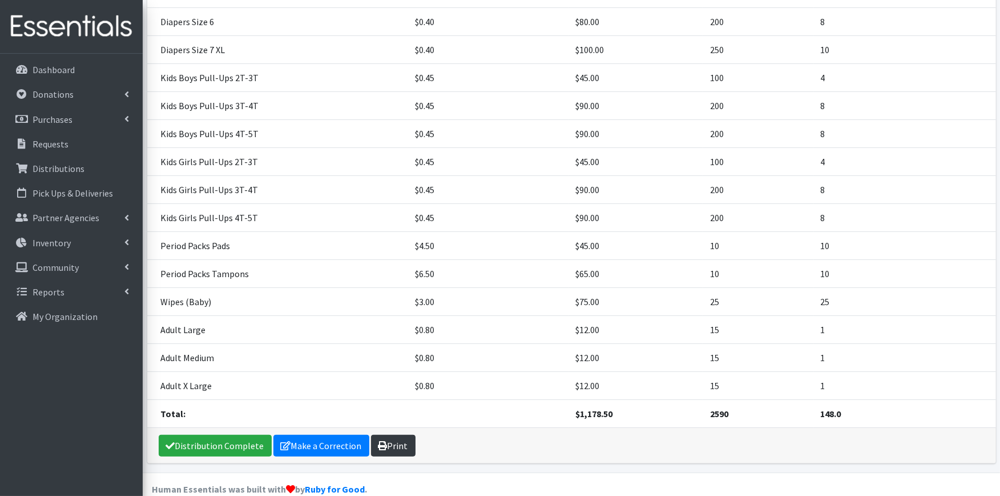
click at [397, 435] on link "Print" at bounding box center [393, 446] width 45 height 22
click at [223, 435] on link "Distribution Complete" at bounding box center [215, 446] width 113 height 22
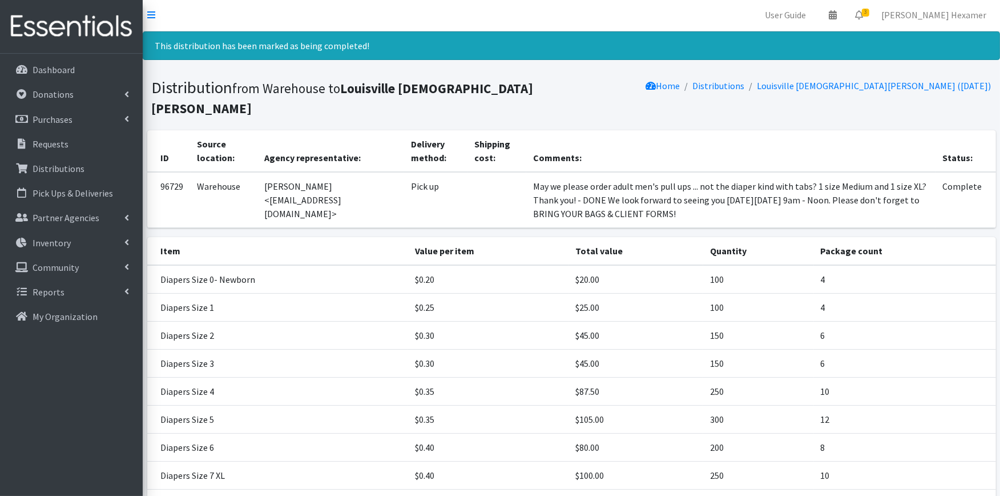
scroll to position [0, 0]
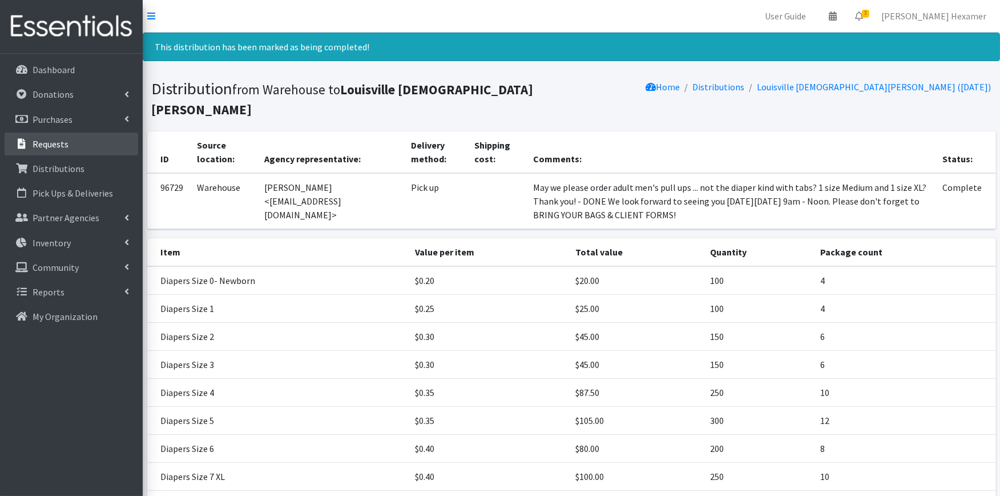
click at [70, 142] on link "Requests" at bounding box center [72, 143] width 134 height 23
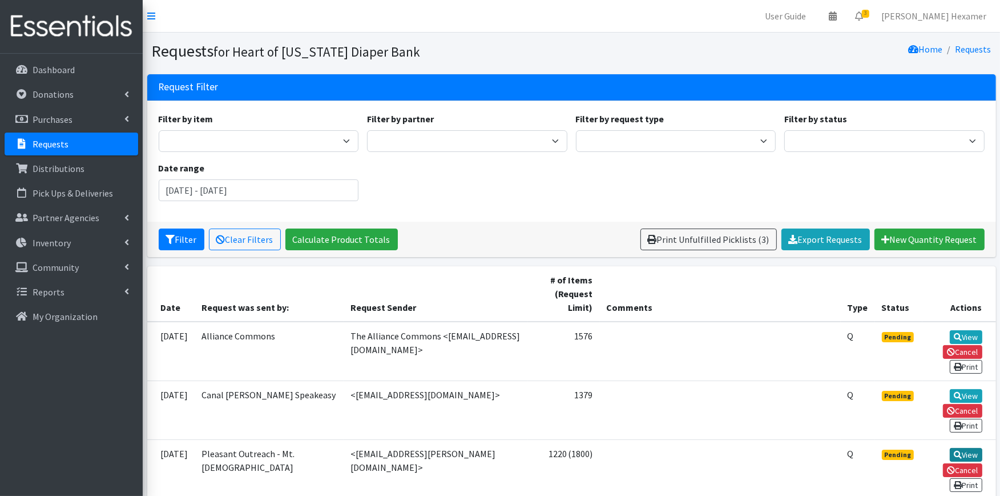
click at [972, 448] on link "View" at bounding box center [966, 455] width 33 height 14
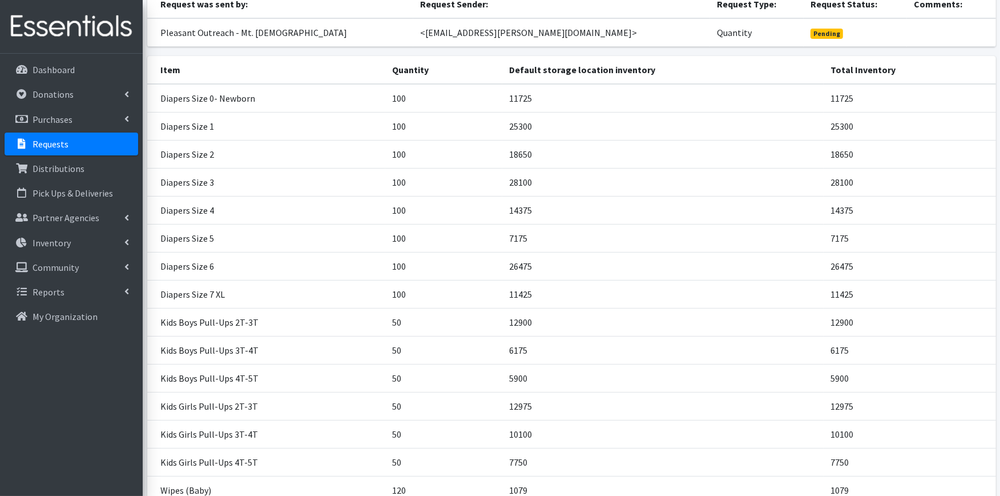
scroll to position [233, 0]
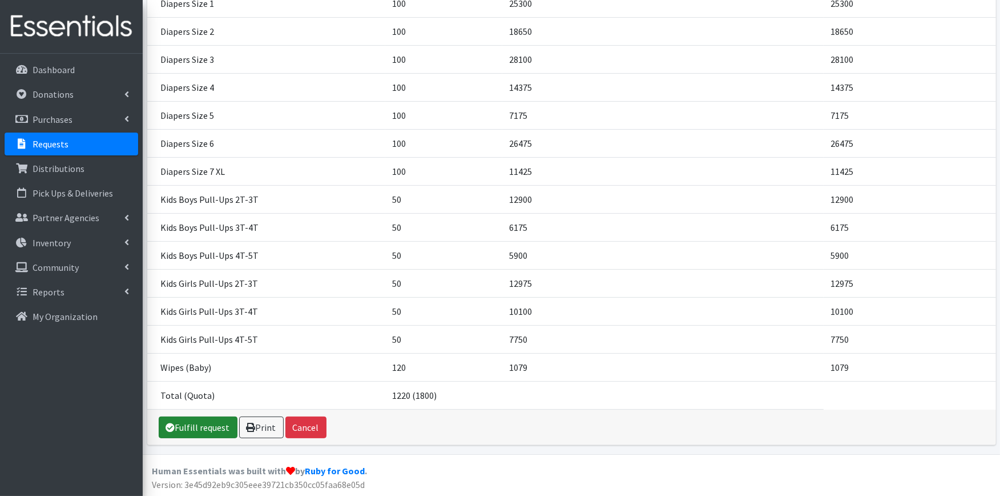
click at [184, 433] on link "Fulfill request" at bounding box center [198, 427] width 79 height 22
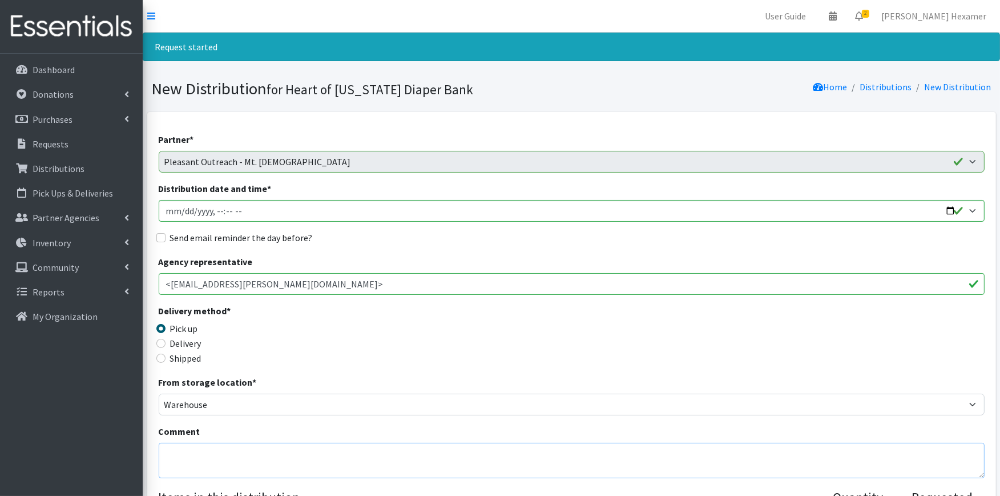
click at [217, 445] on textarea "Comment" at bounding box center [572, 460] width 826 height 35
paste textarea "We look forward to seeing you [DATE][DATE] 9am - Noon. Please don't forget to B…"
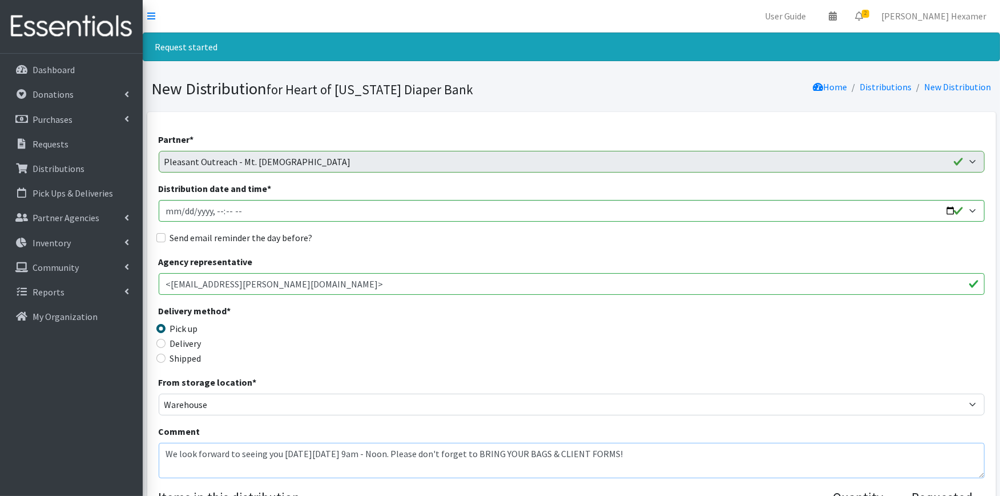
type textarea "We look forward to seeing you [DATE][DATE] 9am - Noon. Please don't forget to B…"
click at [264, 233] on label "Send email reminder the day before?" at bounding box center [241, 238] width 143 height 14
click at [166, 233] on input "Send email reminder the day before?" at bounding box center [160, 237] width 9 height 9
checkbox input "true"
click at [960, 214] on input "Distribution date and time *" at bounding box center [572, 211] width 826 height 22
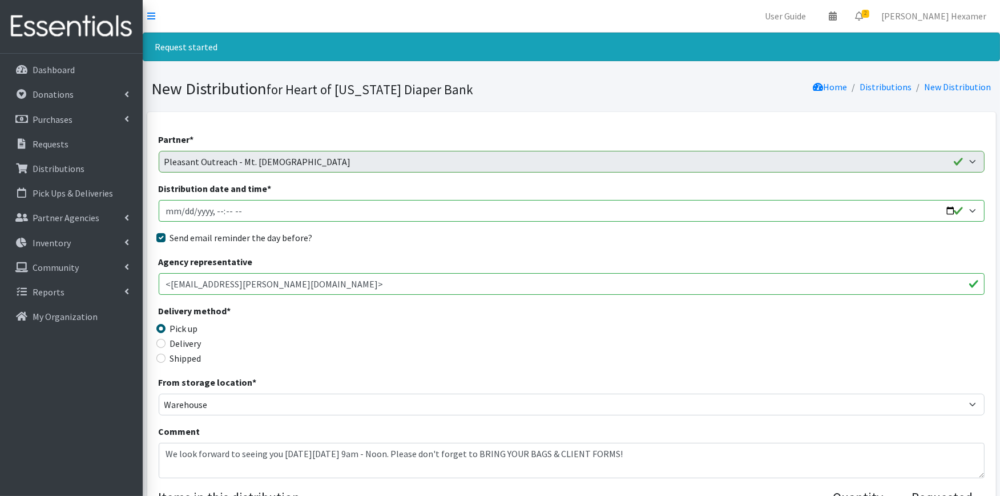
click at [948, 210] on input "Distribution date and time *" at bounding box center [572, 211] width 826 height 22
type input "[DATE]T09:00"
click at [447, 238] on div "Send email reminder the day before?" at bounding box center [572, 238] width 826 height 14
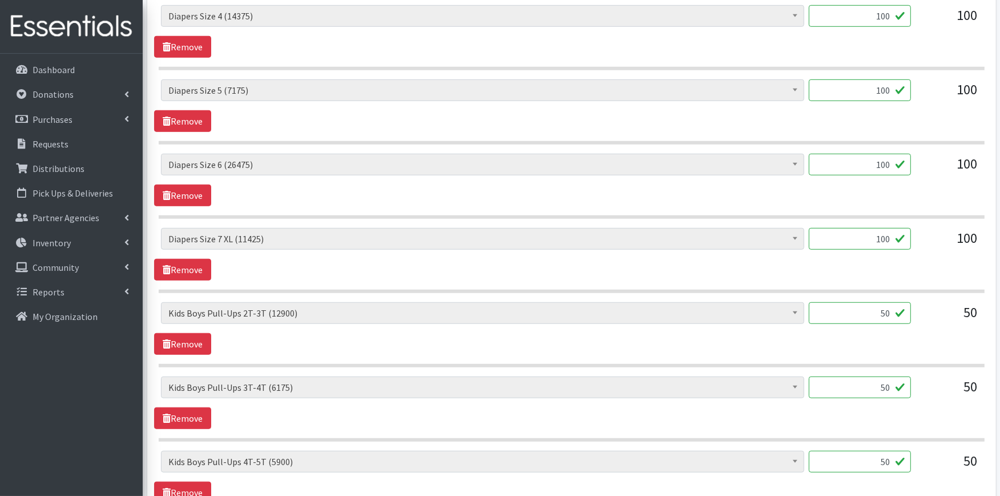
scroll to position [1291, 0]
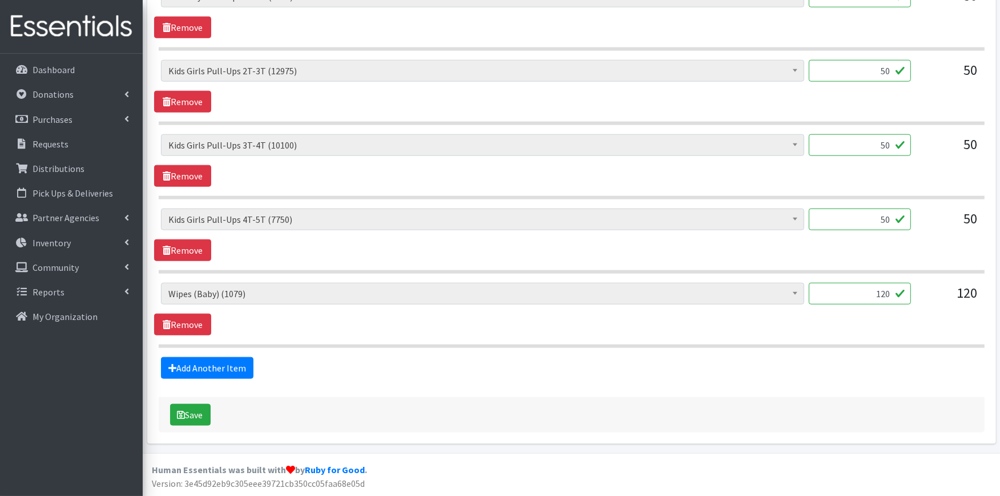
drag, startPoint x: 867, startPoint y: 299, endPoint x: 926, endPoint y: 293, distance: 59.0
click at [926, 293] on div "Adult XXX Large (0) Adult Large (2105) Adult XX Large (450) Adult Medium (1050)…" at bounding box center [571, 298] width 821 height 31
type input "6"
type input "36"
click at [186, 421] on button "Save" at bounding box center [190, 415] width 41 height 22
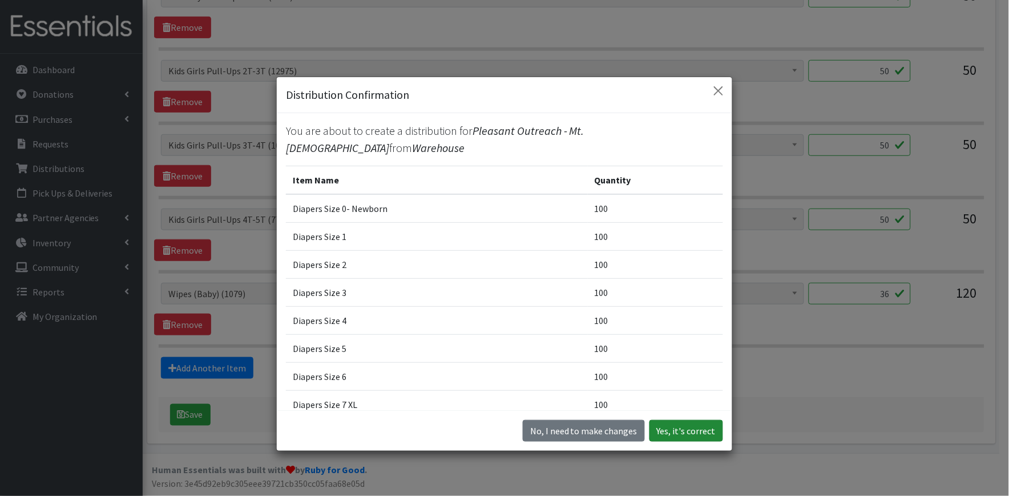
click at [681, 434] on button "Yes, it's correct" at bounding box center [687, 431] width 74 height 22
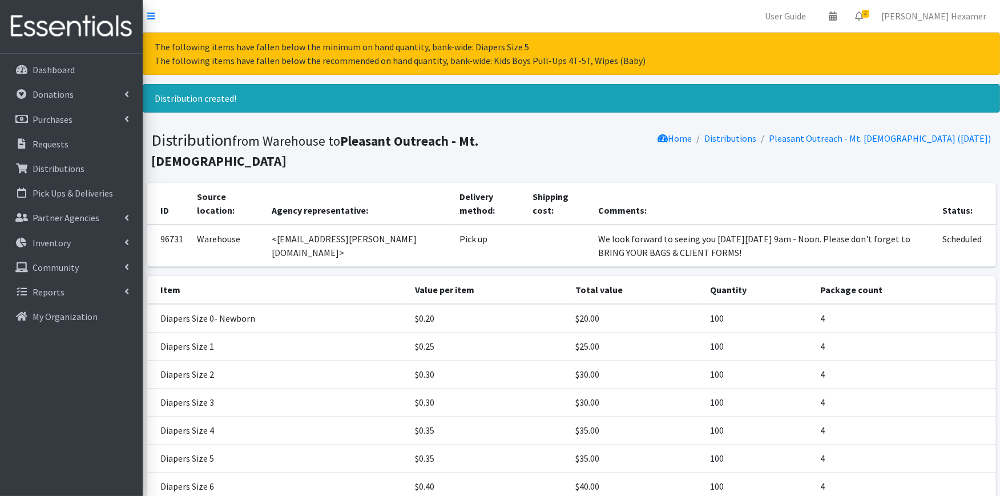
scroll to position [344, 0]
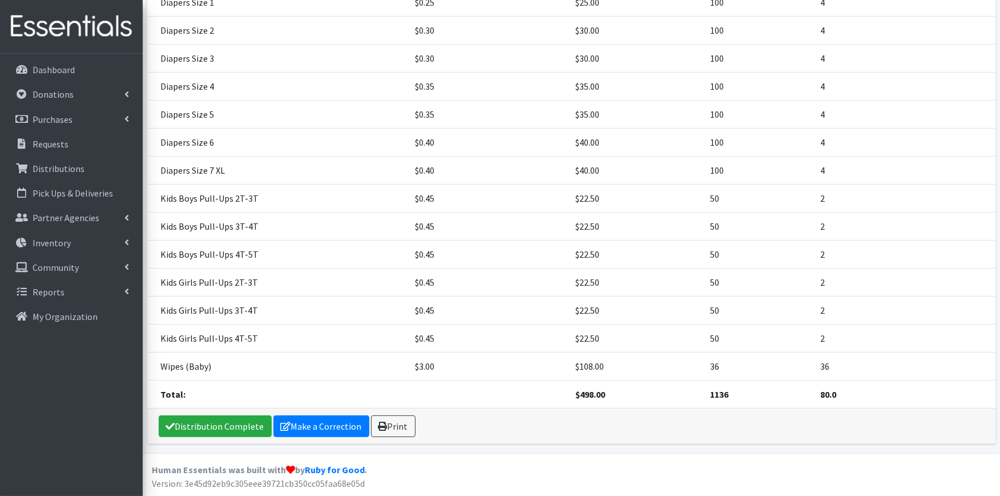
click at [375, 413] on div "Distribution Complete Make a Correction Print" at bounding box center [571, 425] width 849 height 35
click at [405, 427] on link "Print" at bounding box center [393, 426] width 45 height 22
click at [191, 432] on link "Distribution Complete" at bounding box center [215, 426] width 113 height 22
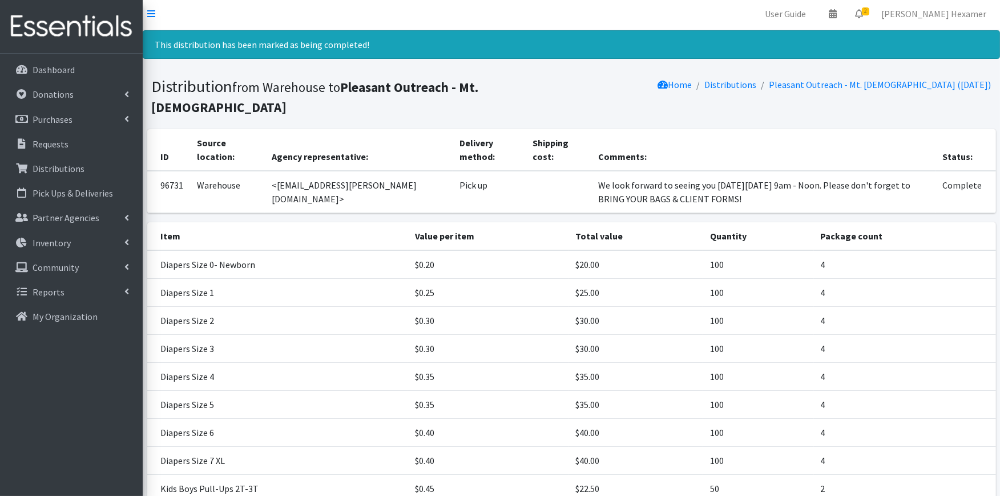
scroll to position [0, 0]
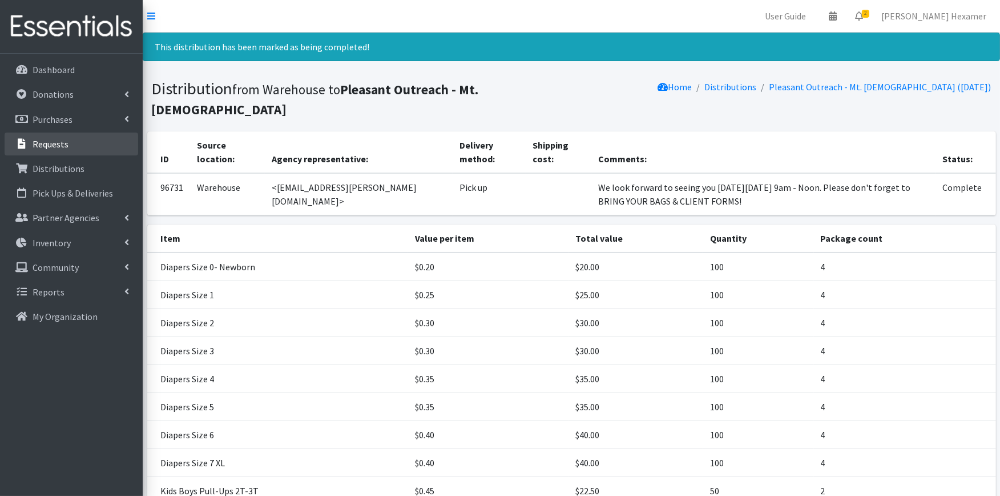
click at [49, 147] on p "Requests" at bounding box center [51, 143] width 36 height 11
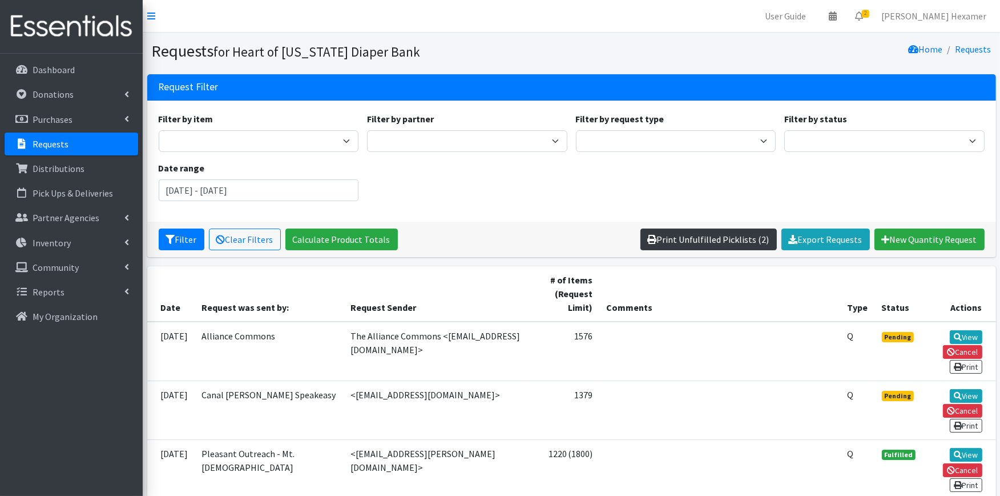
click at [716, 243] on link "Print Unfulfilled Picklists (2)" at bounding box center [709, 239] width 136 height 22
